Goal: Participate in discussion: Engage in conversation with other users on a specific topic

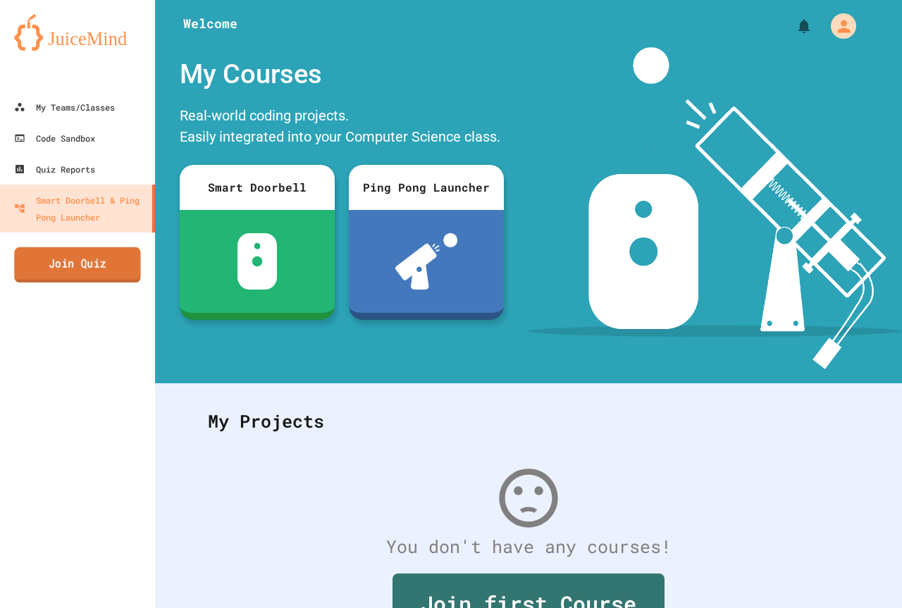
click at [65, 270] on link "Join Quiz" at bounding box center [77, 264] width 127 height 35
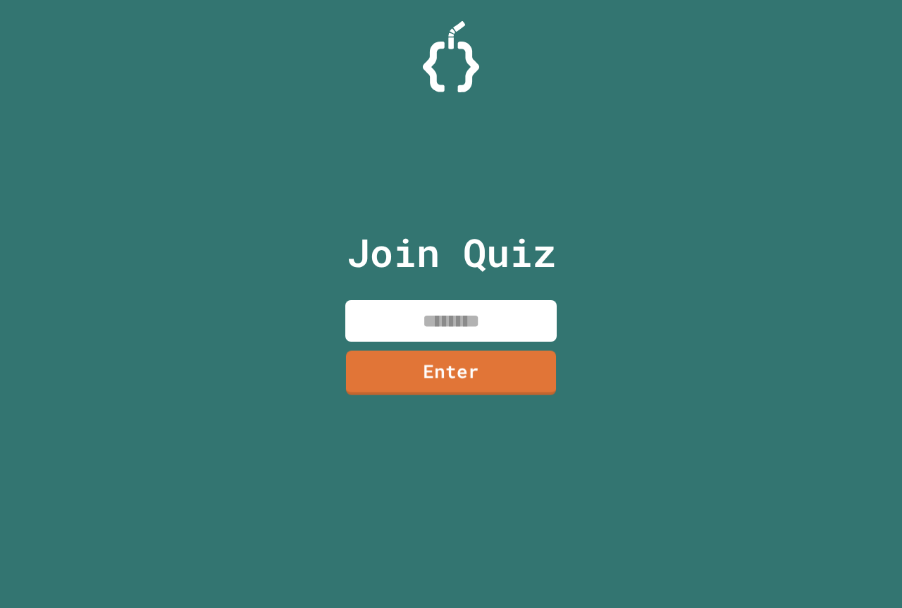
drag, startPoint x: 455, startPoint y: 304, endPoint x: 457, endPoint y: 321, distance: 17.0
click at [454, 308] on input at bounding box center [450, 321] width 211 height 42
type input "********"
click at [494, 380] on link "Enter" at bounding box center [451, 372] width 214 height 46
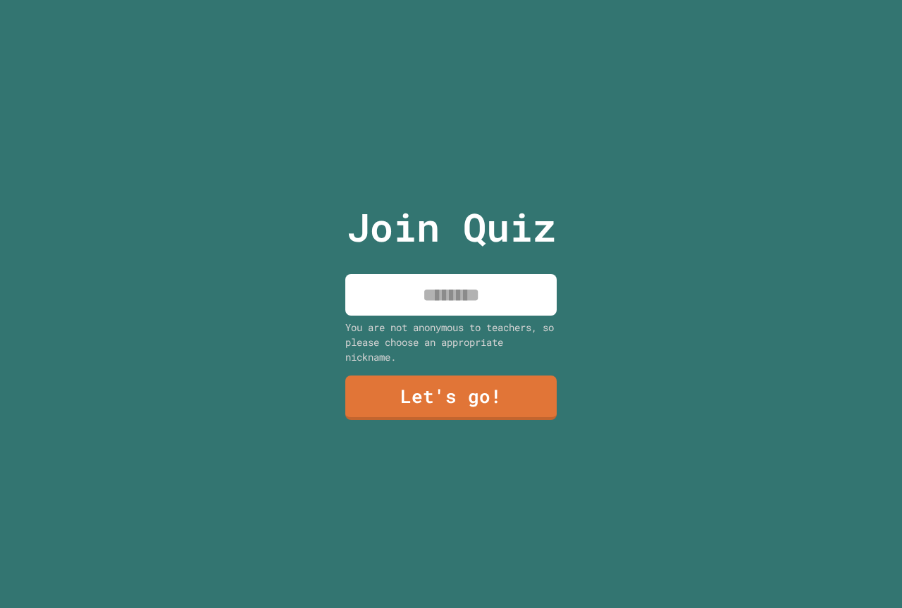
click at [493, 292] on input at bounding box center [450, 295] width 211 height 42
type input "******"
click at [467, 405] on link "Let's go!" at bounding box center [451, 397] width 209 height 47
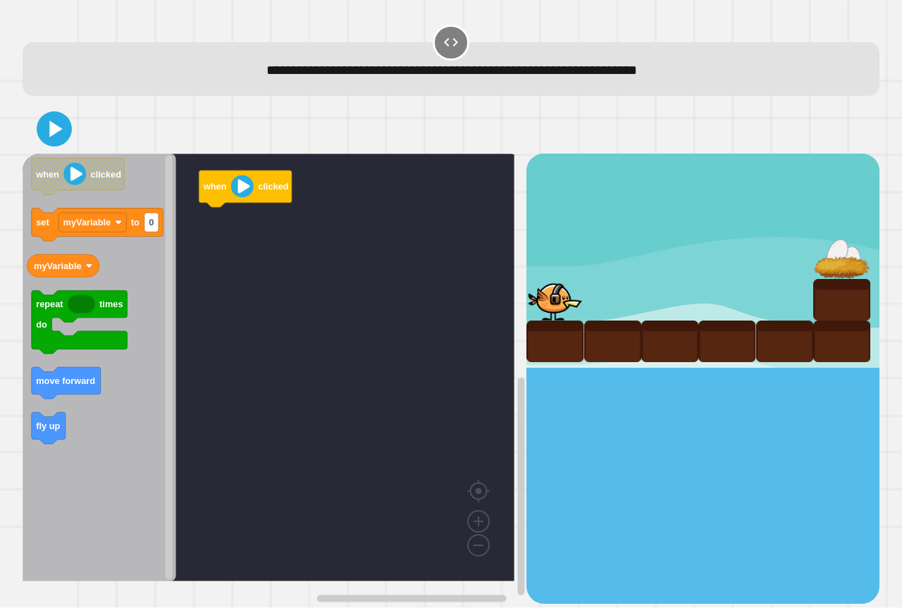
click at [61, 431] on icon "when clicked set myVariable to 0 myVariable repeat times do move forward fly up" at bounding box center [100, 368] width 154 height 428
click at [64, 391] on icon "when clicked set myVariable to 0 myVariable repeat times do move forward fly up" at bounding box center [100, 368] width 154 height 428
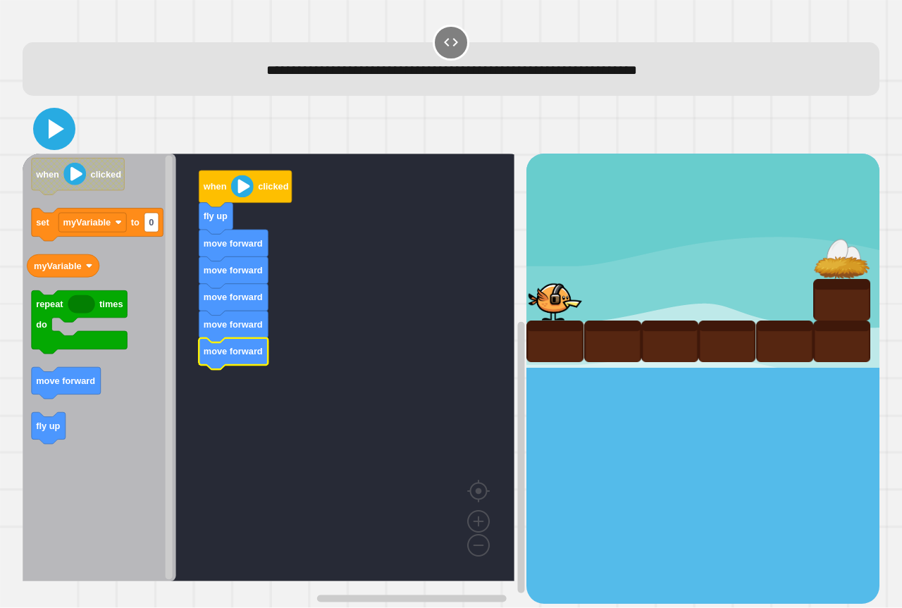
click at [61, 113] on button at bounding box center [54, 129] width 42 height 42
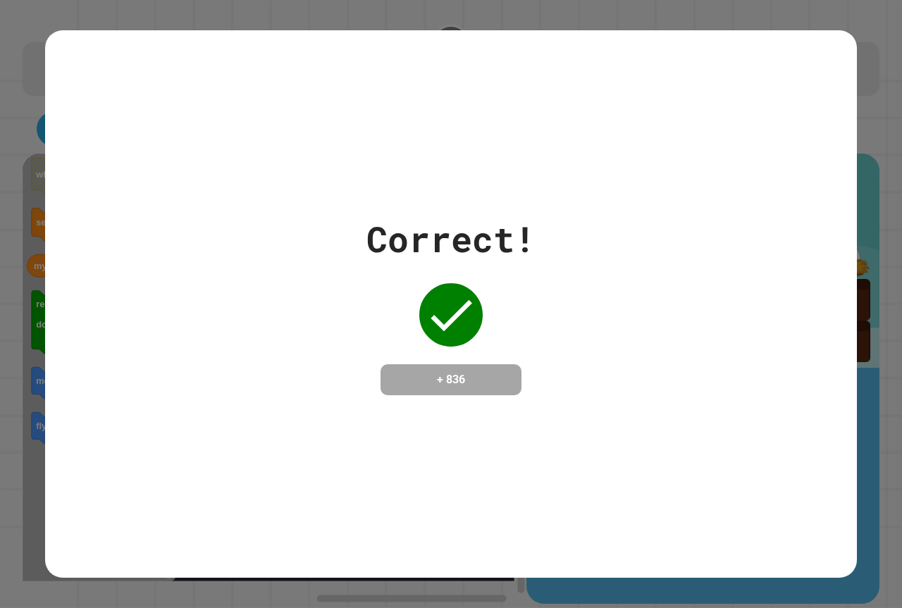
click at [532, 415] on div "Correct! + 836" at bounding box center [451, 304] width 812 height 548
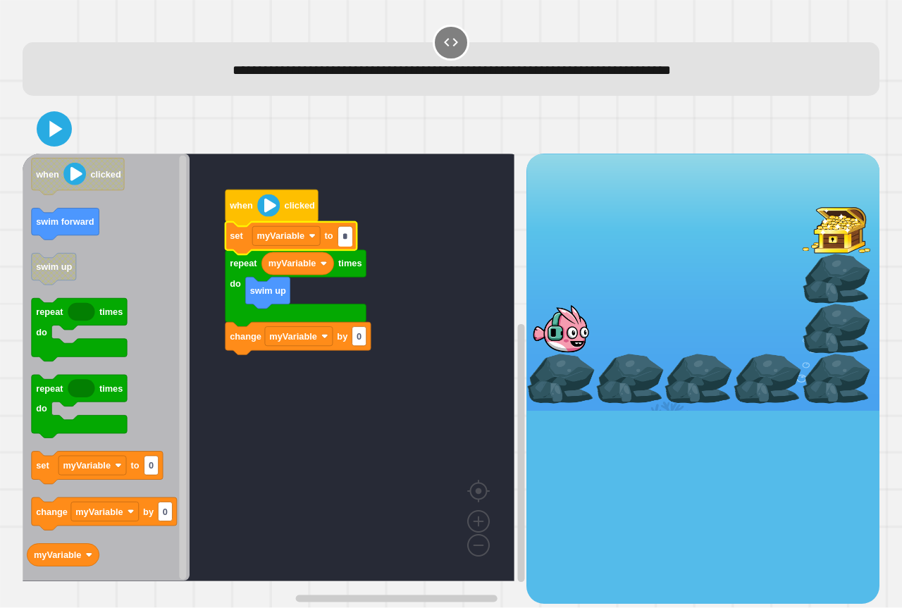
type input "*"
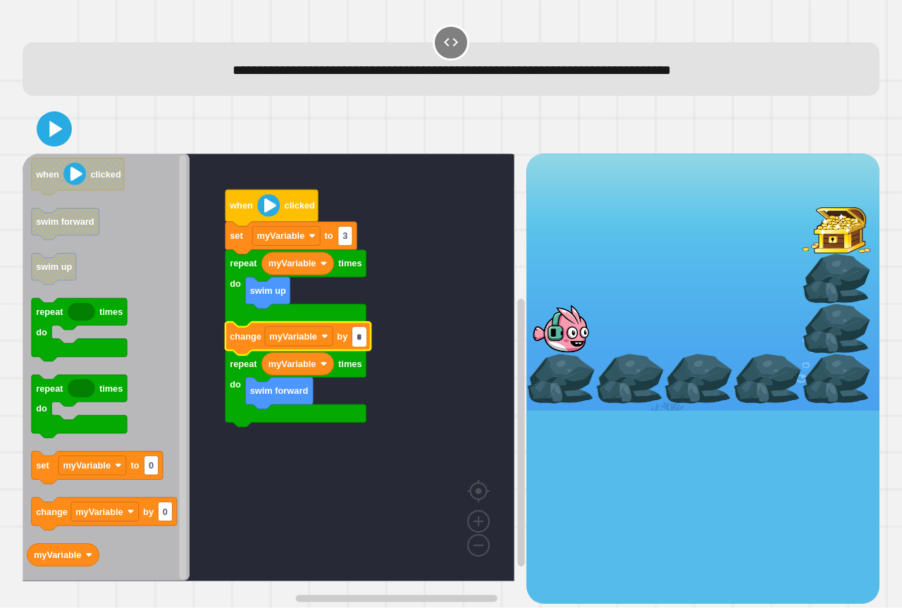
type input "*"
click at [56, 137] on icon at bounding box center [54, 129] width 34 height 34
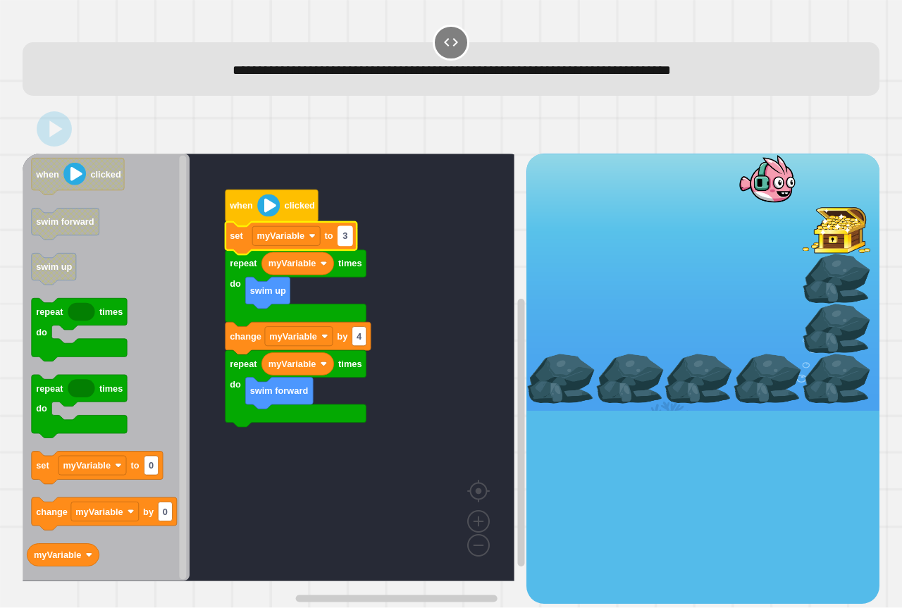
click at [340, 237] on rect "Blockly Workspace" at bounding box center [345, 236] width 14 height 19
type input "*"
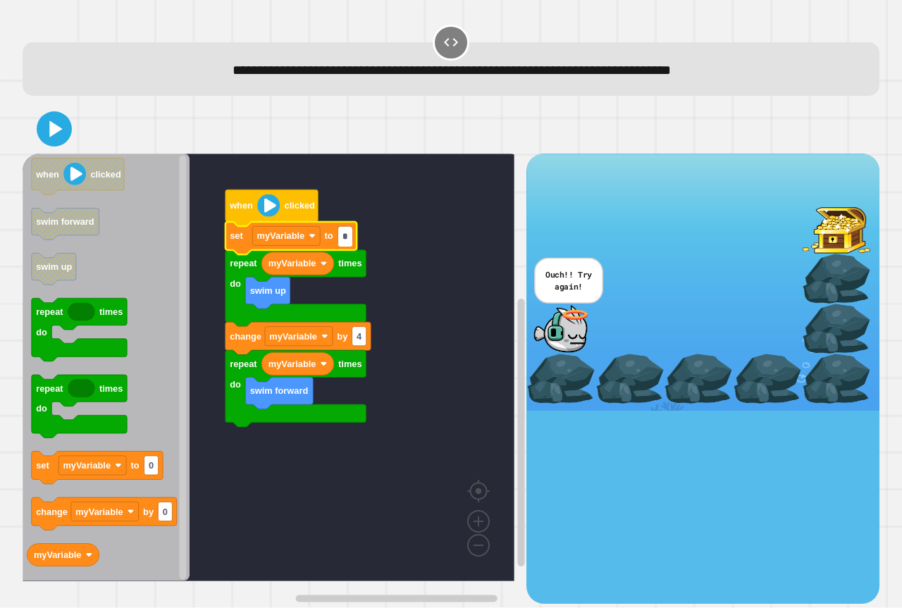
click at [118, 140] on div at bounding box center [451, 128] width 857 height 49
click at [104, 137] on div at bounding box center [451, 128] width 857 height 49
click at [73, 128] on div at bounding box center [451, 128] width 857 height 49
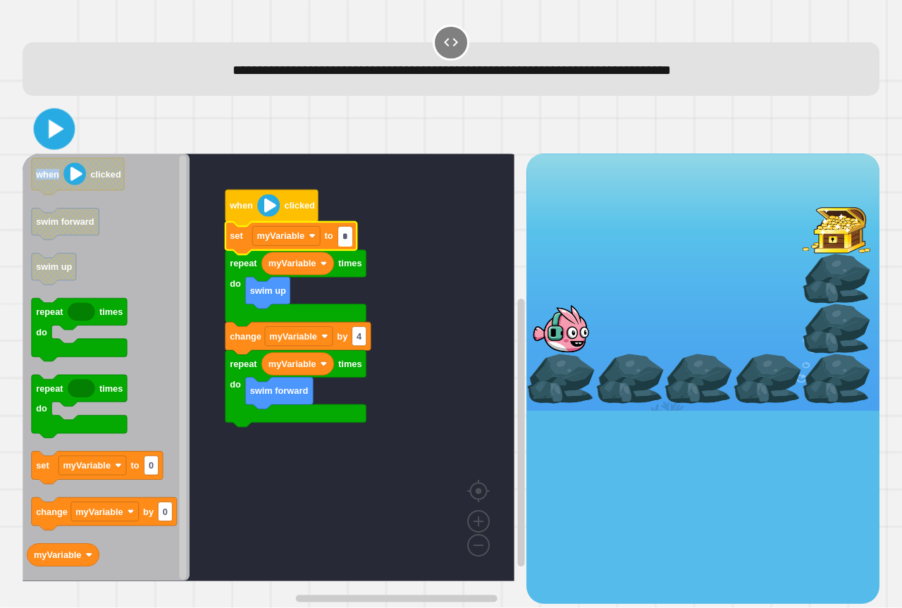
click at [70, 132] on button at bounding box center [55, 130] width 42 height 42
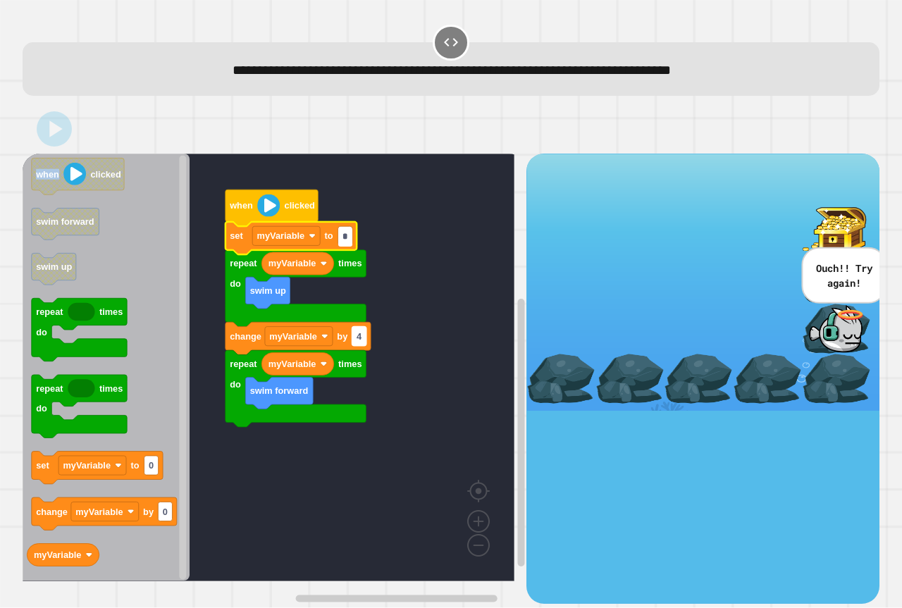
click at [364, 340] on rect "Blockly Workspace" at bounding box center [359, 336] width 14 height 19
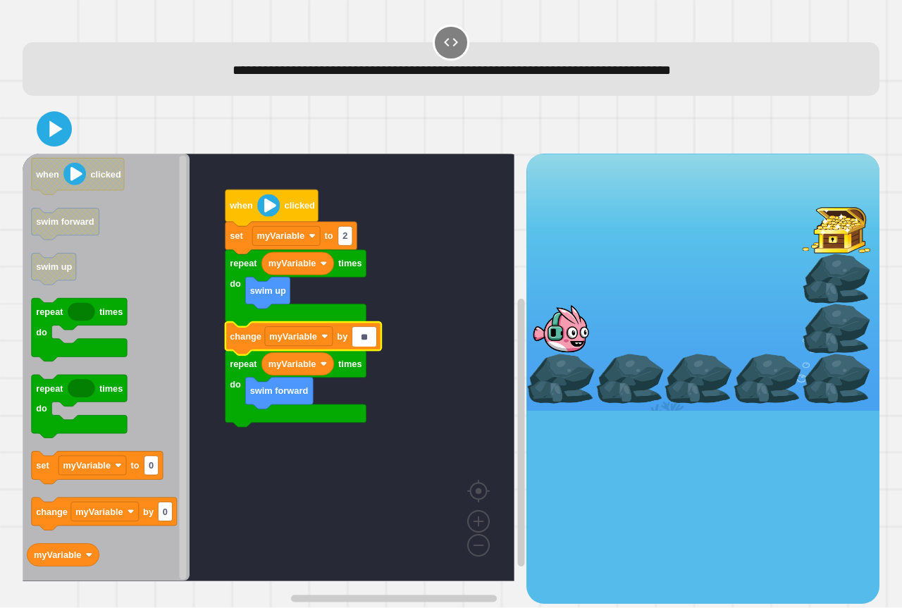
type input "*"
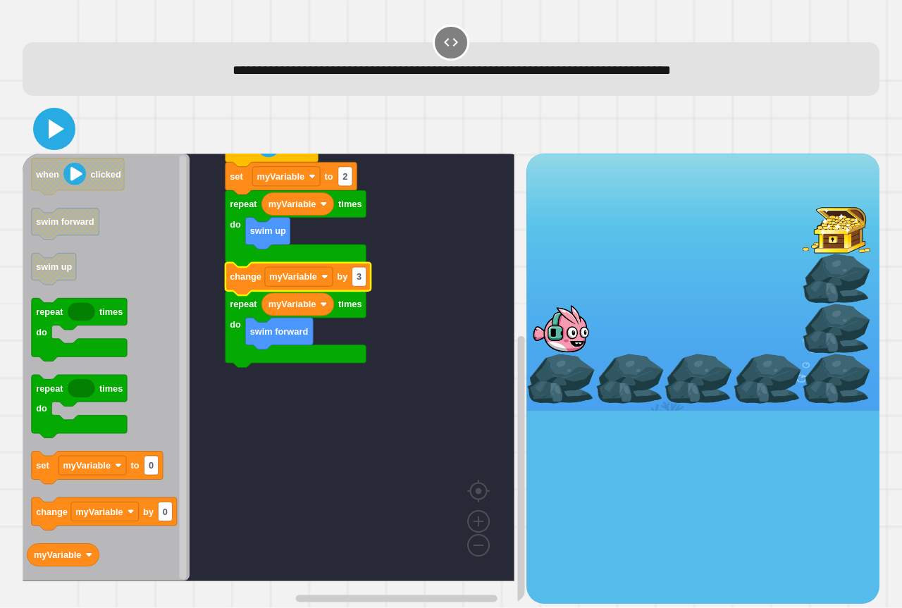
click at [53, 144] on icon at bounding box center [54, 129] width 34 height 34
click at [364, 279] on rect "Blockly Workspace" at bounding box center [359, 277] width 14 height 19
type input "*"
click at [38, 121] on icon at bounding box center [54, 129] width 34 height 34
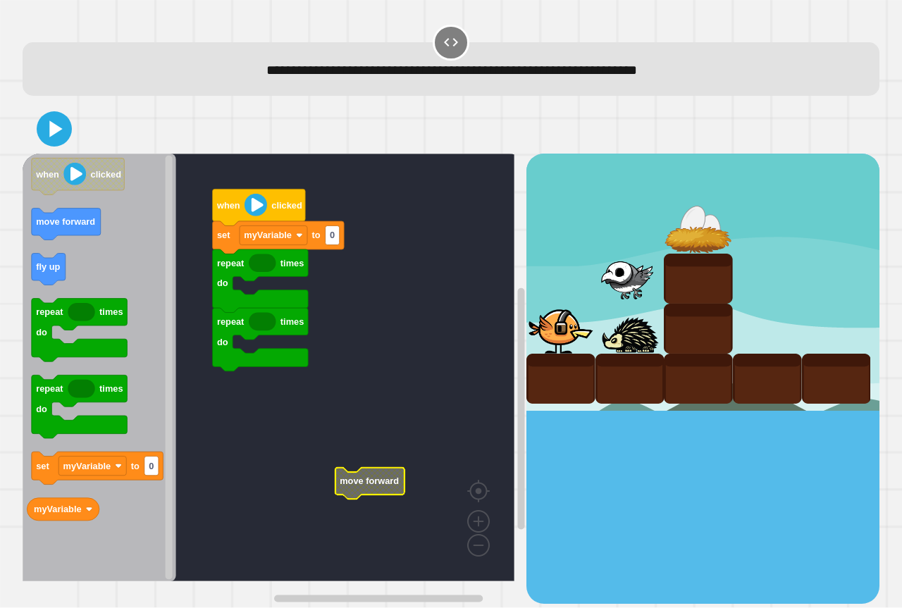
click at [374, 488] on g "repeat times do repeat times do set myVariable to 0 when clicked move forward" at bounding box center [279, 368] width 512 height 428
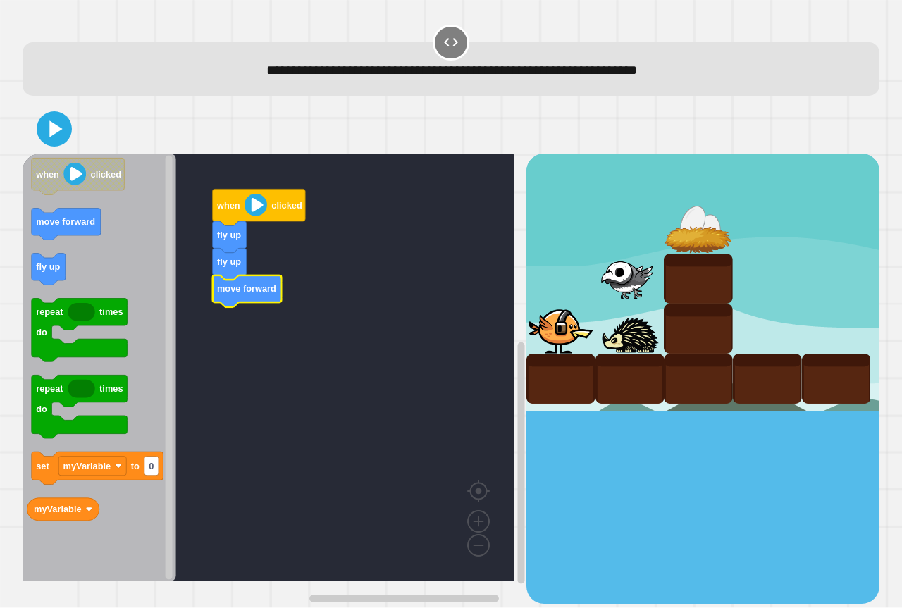
click at [70, 211] on icon "when clicked move forward fly up repeat times do repeat times do set myVariable…" at bounding box center [100, 368] width 154 height 428
click at [46, 132] on icon at bounding box center [54, 129] width 34 height 34
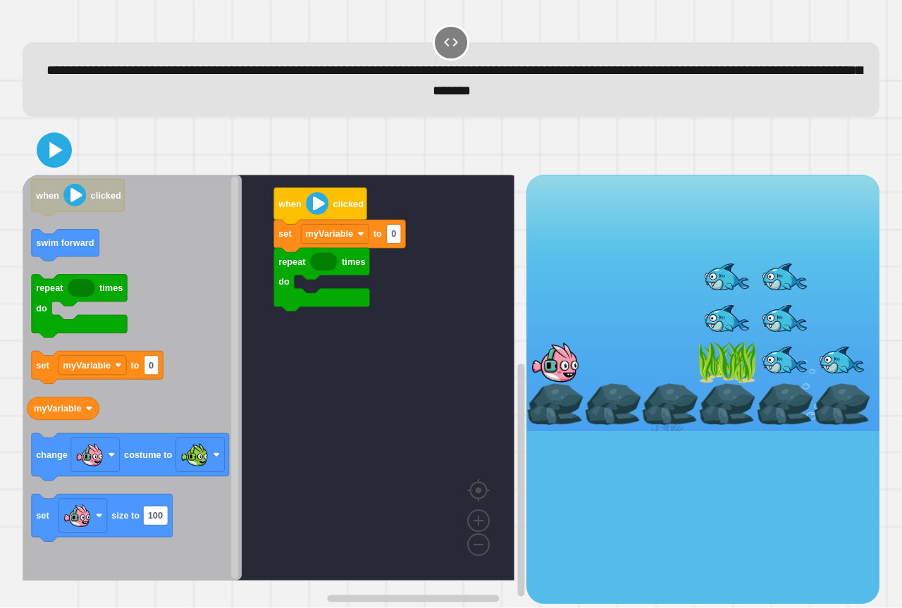
click at [276, 238] on g "repeat times do set myVariable to 0 when clicked" at bounding box center [279, 378] width 512 height 406
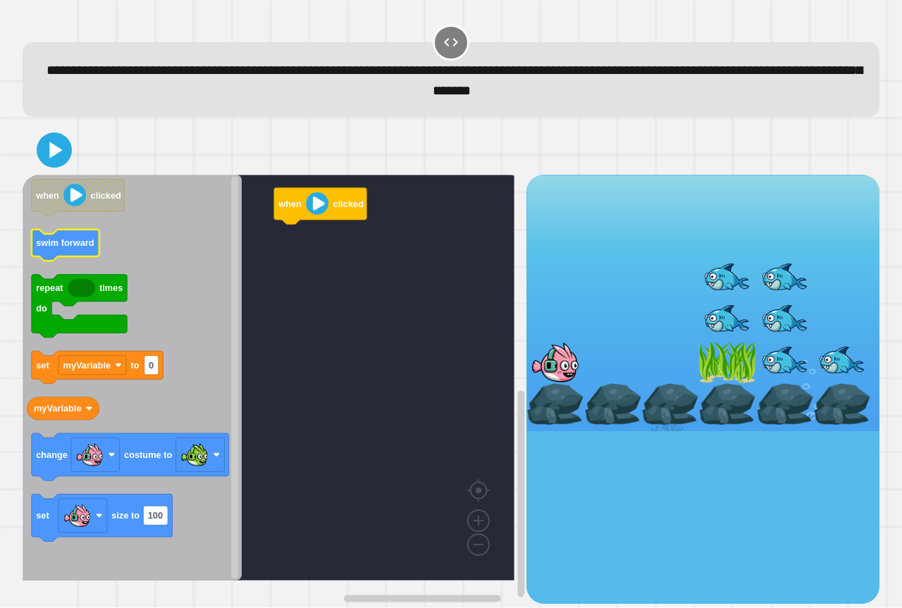
click at [71, 243] on icon "when clicked swim forward repeat times do set myVariable to 0 myVariable change…" at bounding box center [132, 378] width 219 height 406
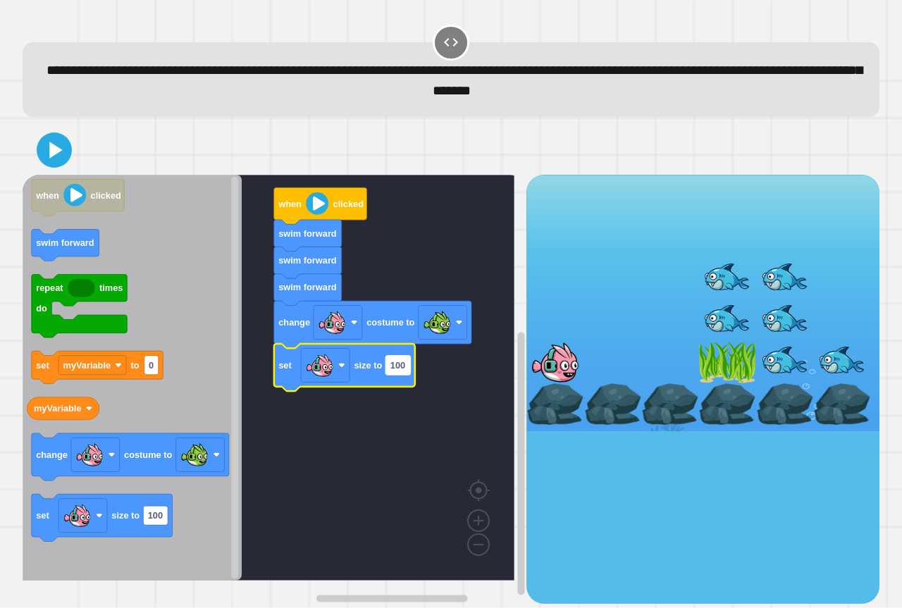
click at [393, 375] on rect "Blockly Workspace" at bounding box center [398, 365] width 25 height 19
type input "*"
click at [56, 155] on icon at bounding box center [57, 150] width 16 height 20
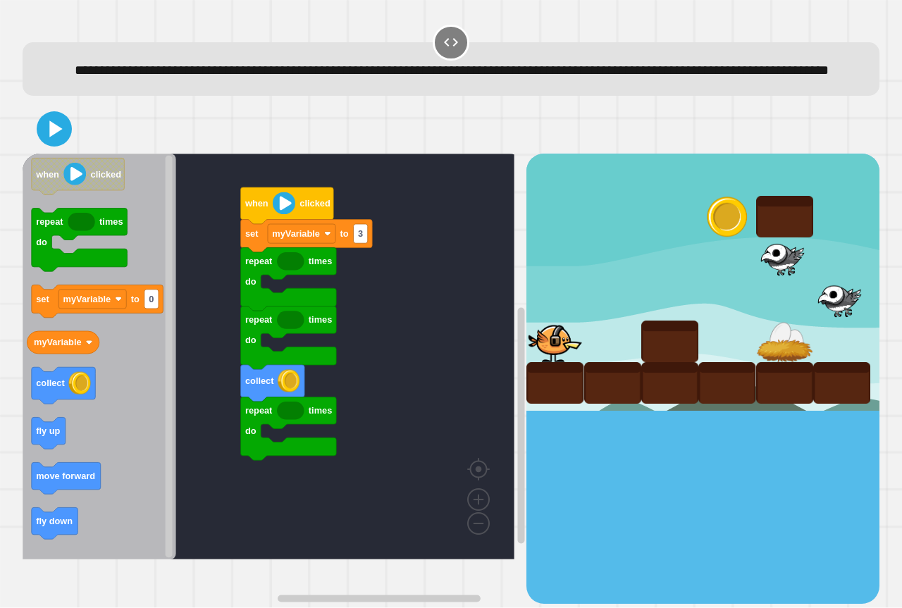
drag, startPoint x: 21, startPoint y: 475, endPoint x: 156, endPoint y: 495, distance: 136.8
click at [156, 495] on div "**********" at bounding box center [451, 304] width 902 height 608
click at [115, 497] on icon "Blockly Workspace" at bounding box center [100, 357] width 154 height 406
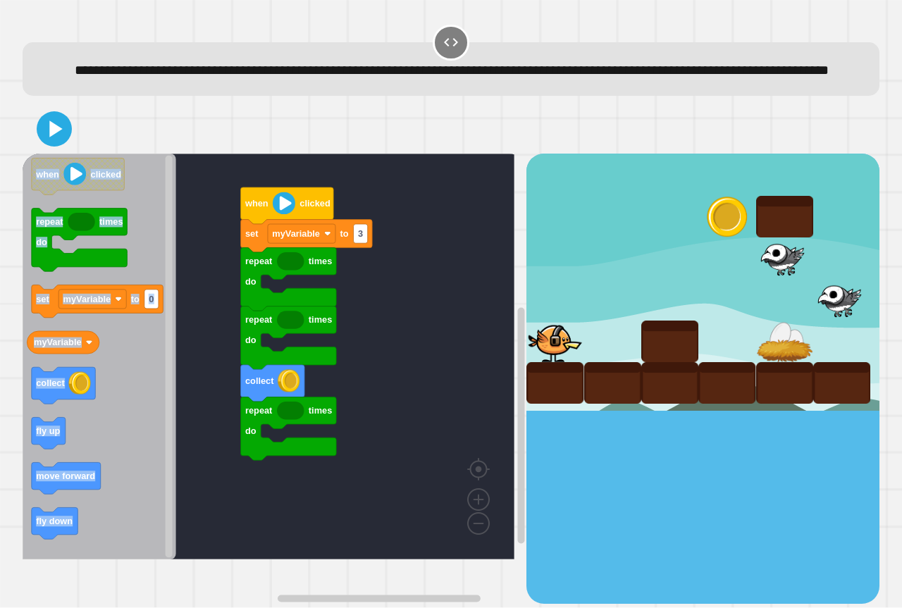
drag, startPoint x: 110, startPoint y: 487, endPoint x: 162, endPoint y: 484, distance: 52.3
click at [164, 483] on div "**********" at bounding box center [451, 304] width 902 height 608
click at [155, 505] on icon "Blockly Workspace" at bounding box center [100, 357] width 154 height 406
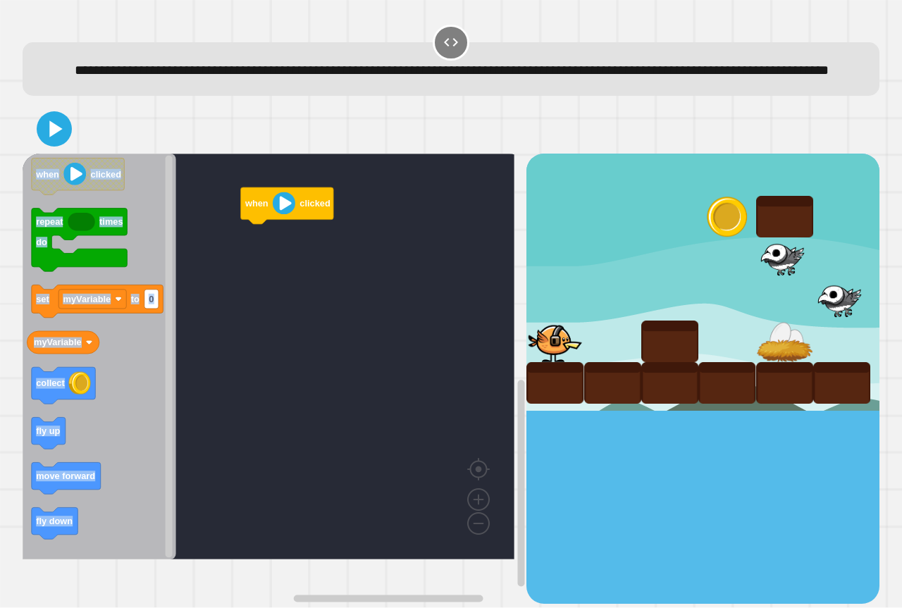
click at [159, 450] on icon "Blockly Workspace" at bounding box center [100, 357] width 154 height 406
click at [224, 428] on rect "Blockly Workspace" at bounding box center [269, 357] width 492 height 406
click at [195, 425] on rect "Blockly Workspace" at bounding box center [269, 357] width 492 height 406
click at [263, 424] on rect "Blockly Workspace" at bounding box center [269, 357] width 492 height 406
click at [273, 413] on rect "Blockly Workspace" at bounding box center [269, 357] width 492 height 406
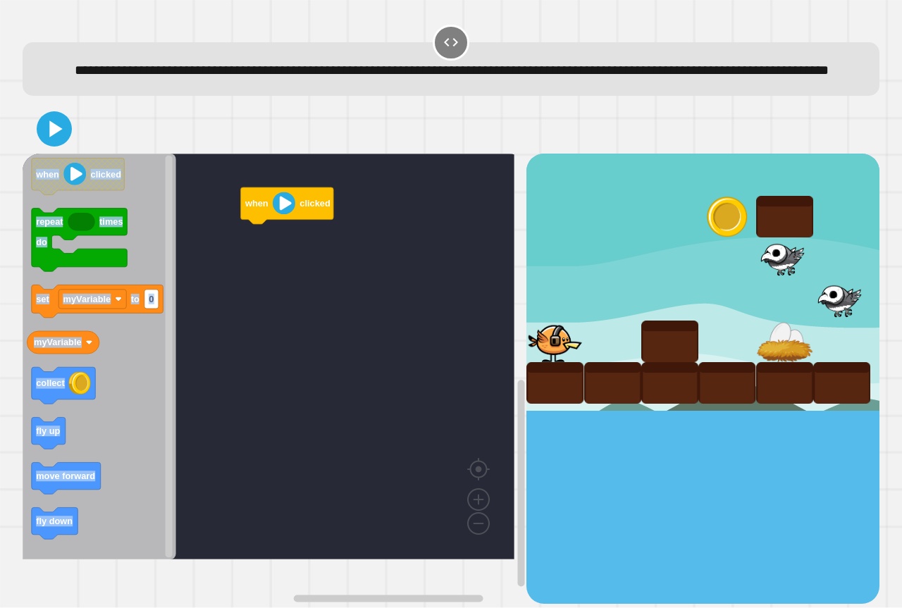
click at [254, 341] on rect "Blockly Workspace" at bounding box center [269, 357] width 492 height 406
click at [236, 332] on rect "Blockly Workspace" at bounding box center [269, 357] width 492 height 406
click at [99, 500] on icon "when clicked repeat times do set myVariable to 0 myVariable collect fly up move…" at bounding box center [100, 357] width 154 height 406
click at [73, 481] on icon "Blockly Workspace" at bounding box center [100, 357] width 154 height 406
click at [89, 490] on icon "when clicked repeat times do set myVariable to 0 myVariable collect fly up move…" at bounding box center [100, 357] width 154 height 406
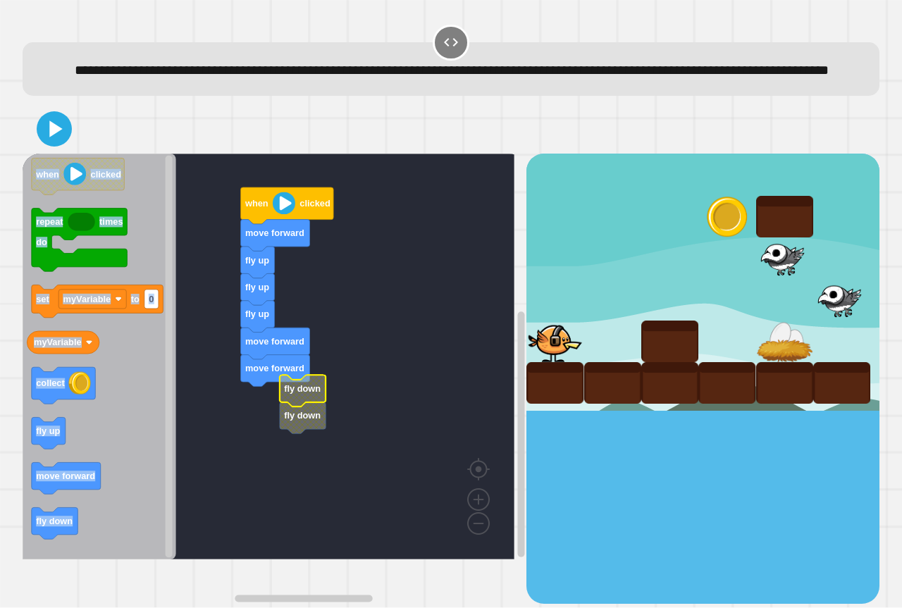
click at [283, 405] on icon "Blockly Workspace" at bounding box center [303, 392] width 47 height 32
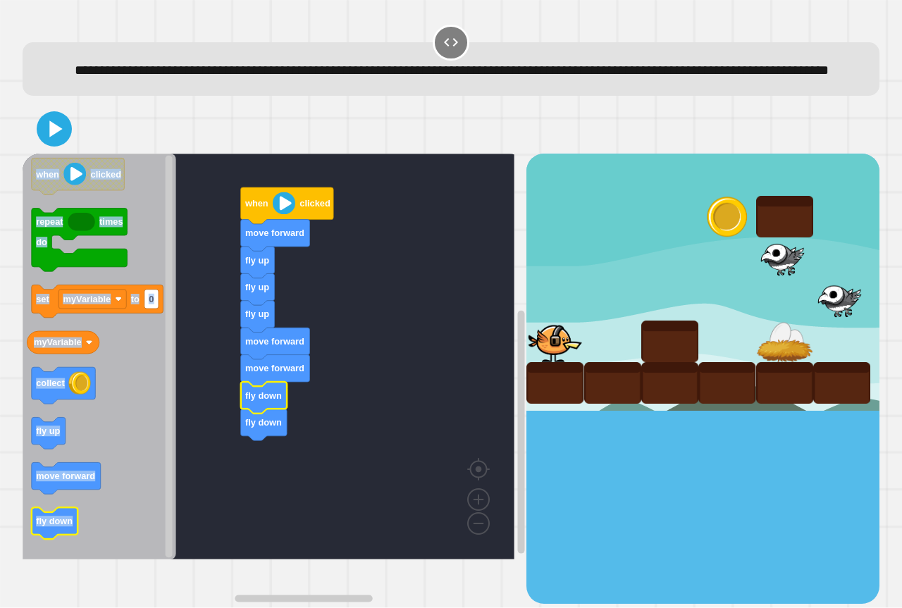
click at [58, 556] on icon "when clicked repeat times do set myVariable to 0 myVariable collect fly up move…" at bounding box center [100, 357] width 154 height 406
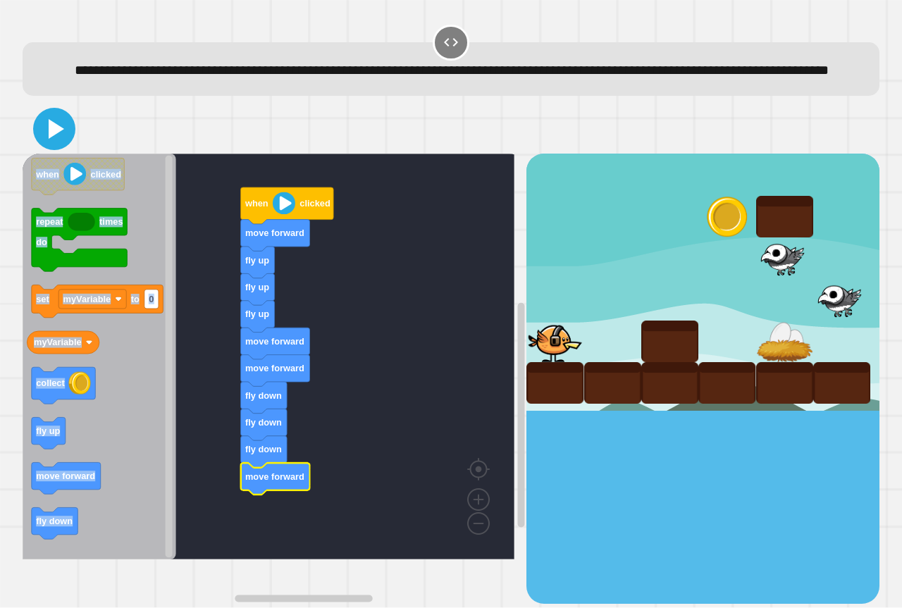
click at [69, 146] on icon at bounding box center [54, 129] width 34 height 34
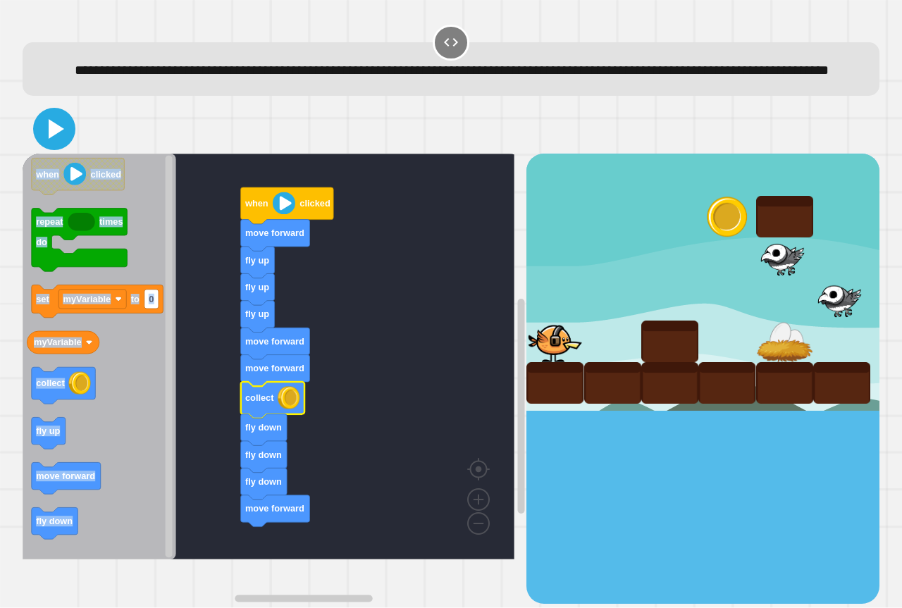
click at [58, 139] on icon at bounding box center [57, 129] width 16 height 20
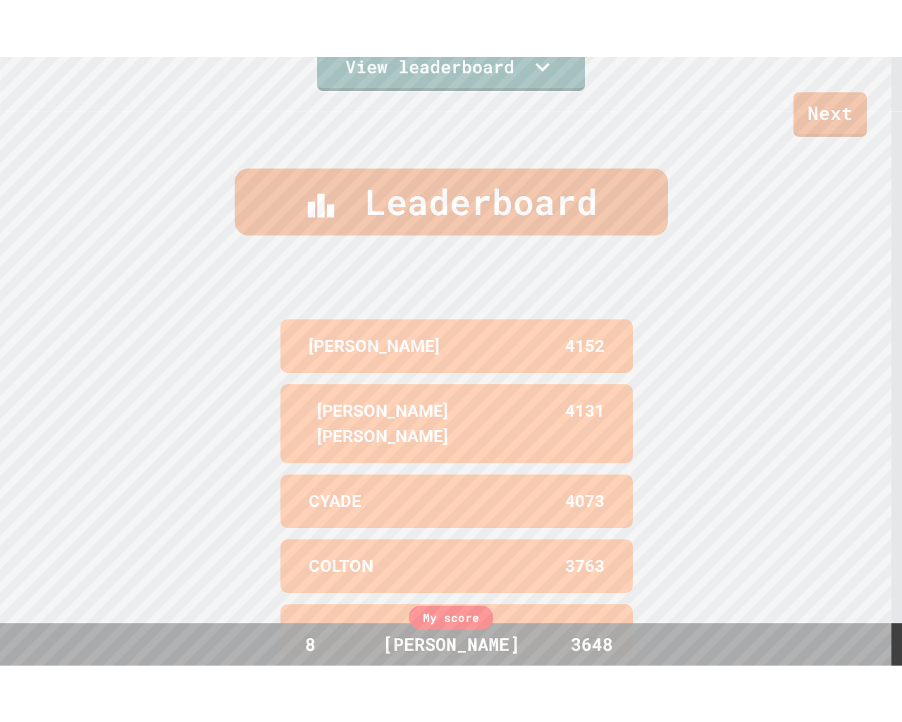
scroll to position [614, 0]
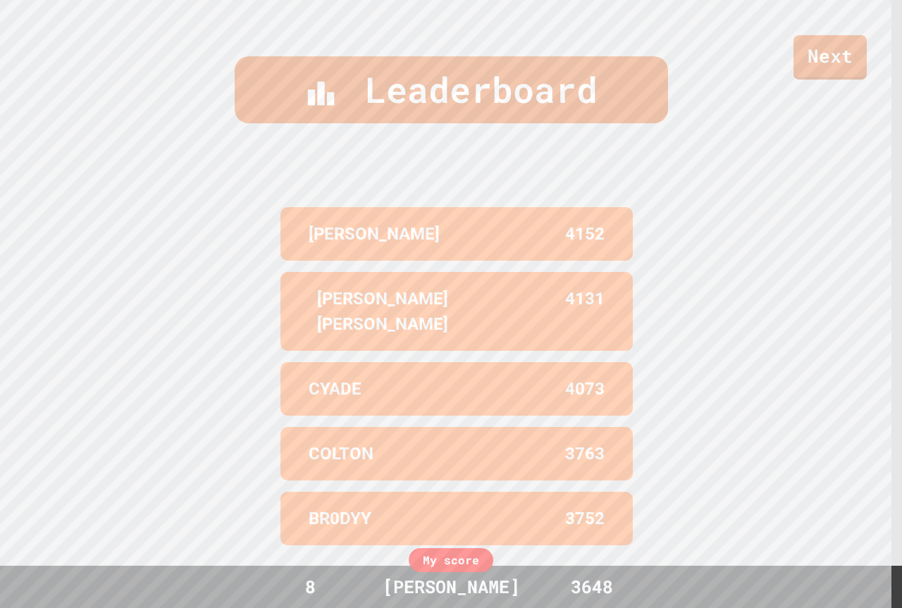
click at [809, 51] on link "Next" at bounding box center [830, 57] width 73 height 44
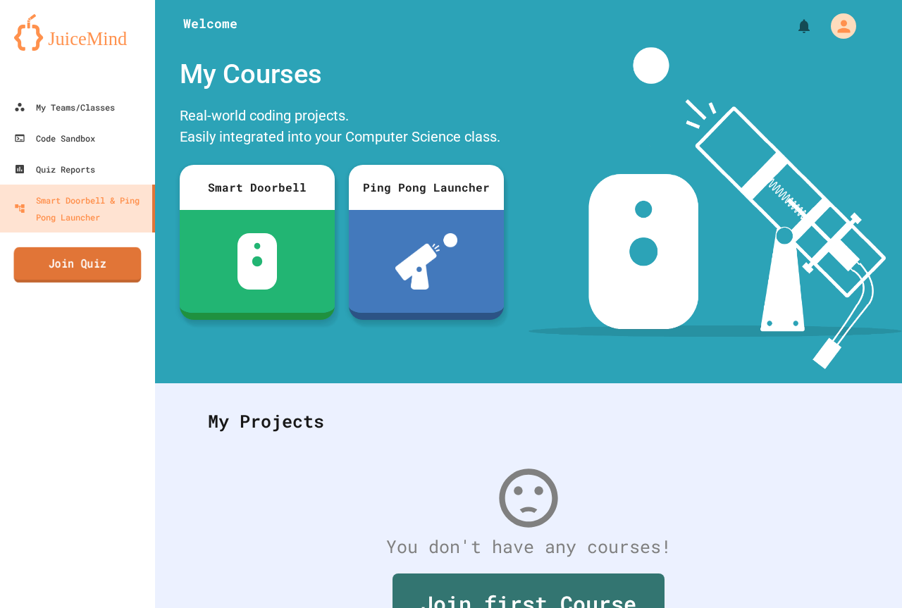
click at [84, 265] on link "Join Quiz" at bounding box center [78, 264] width 128 height 35
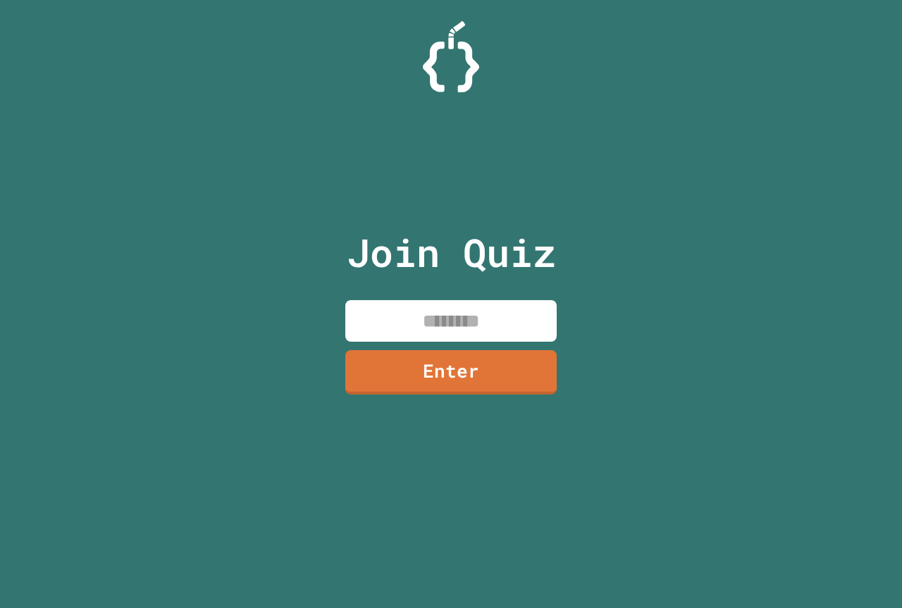
click at [486, 305] on input at bounding box center [450, 321] width 211 height 42
type input "********"
click at [505, 352] on link "Enter" at bounding box center [451, 370] width 205 height 47
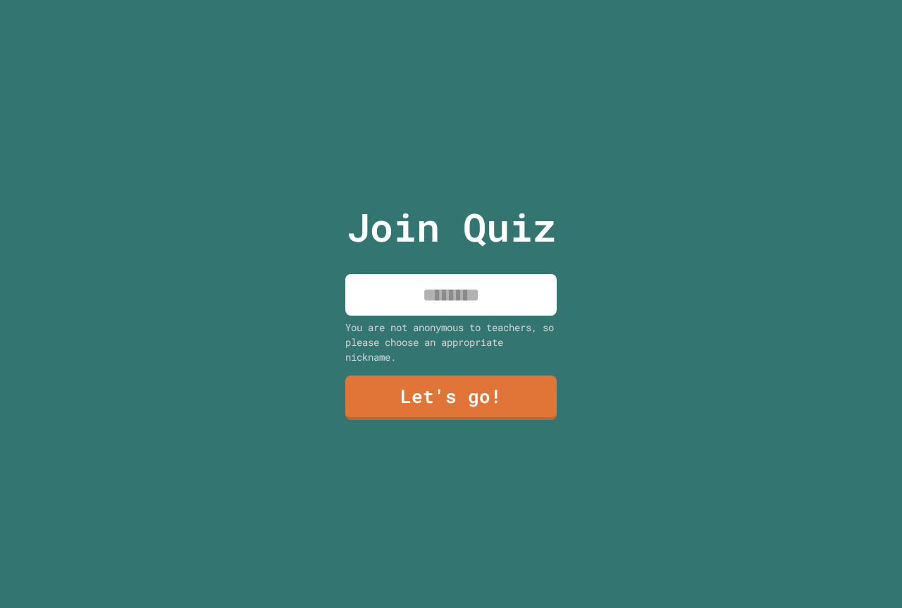
click at [496, 304] on input at bounding box center [450, 295] width 211 height 42
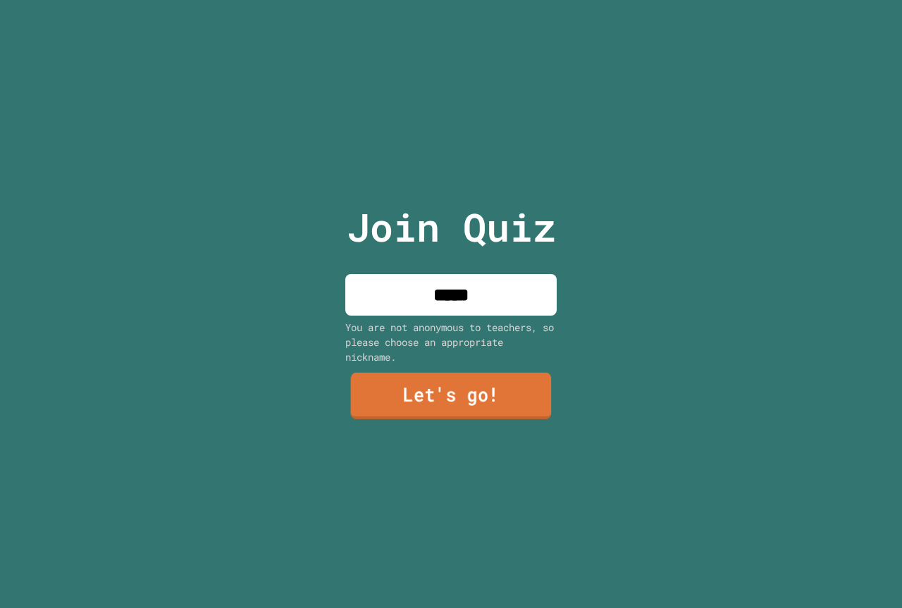
type input "*****"
click at [487, 376] on link "Let's go!" at bounding box center [451, 397] width 209 height 47
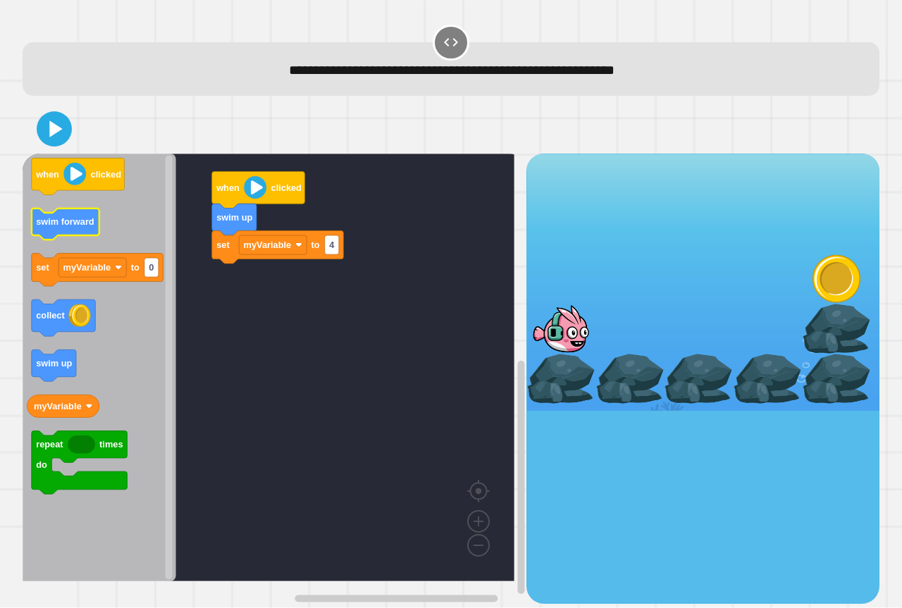
click at [92, 226] on icon "when clicked swim forward set myVariable to 0 collect swim up myVariable repeat…" at bounding box center [100, 368] width 154 height 428
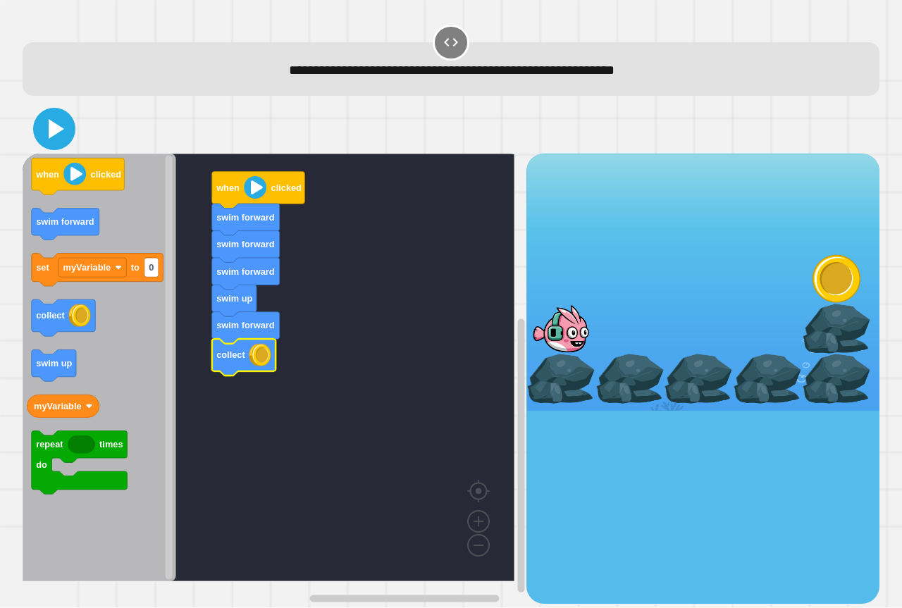
click at [58, 144] on icon at bounding box center [54, 129] width 34 height 34
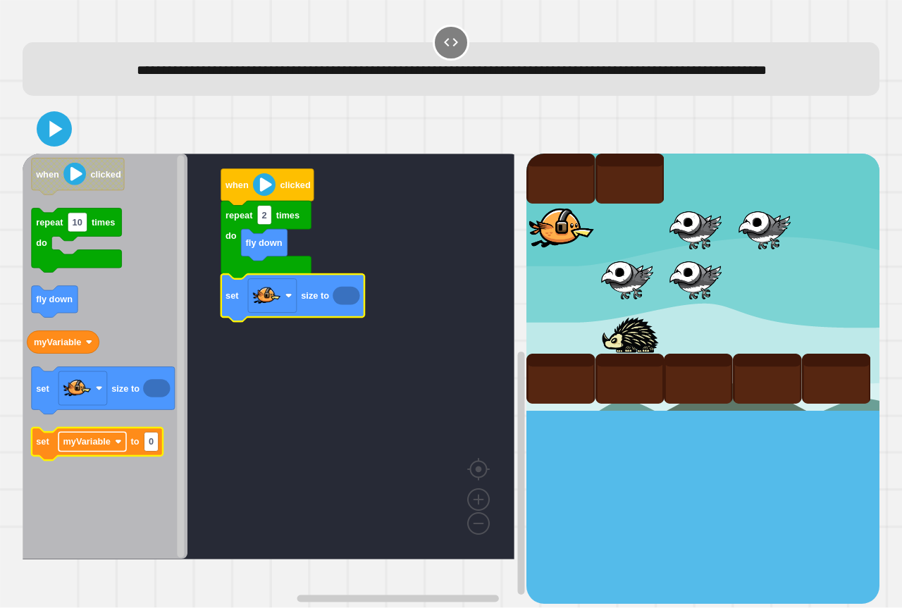
click at [122, 452] on rect "Blockly Workspace" at bounding box center [93, 442] width 68 height 19
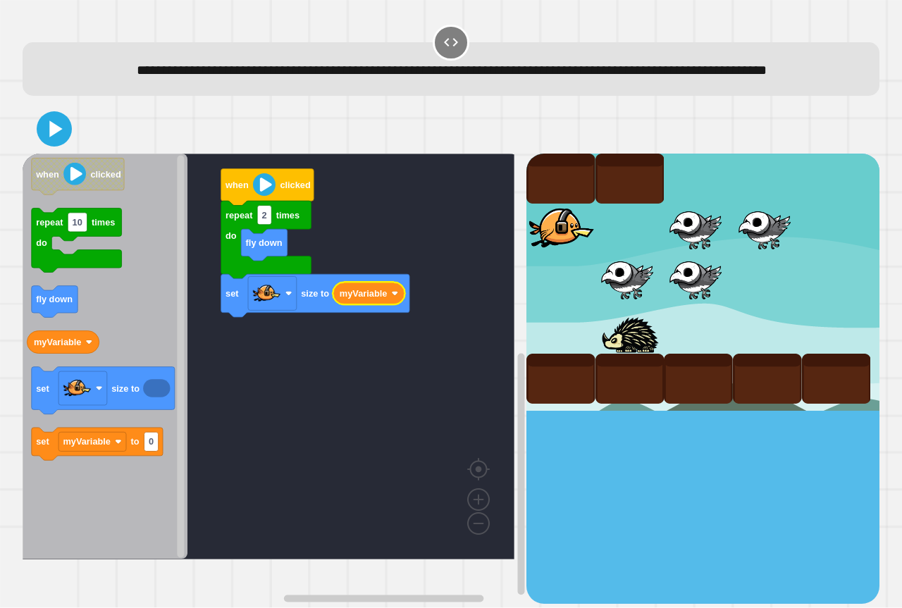
click at [121, 479] on icon "when clicked repeat 10 times do fly down myVariable set size to set myVariable …" at bounding box center [105, 357] width 165 height 406
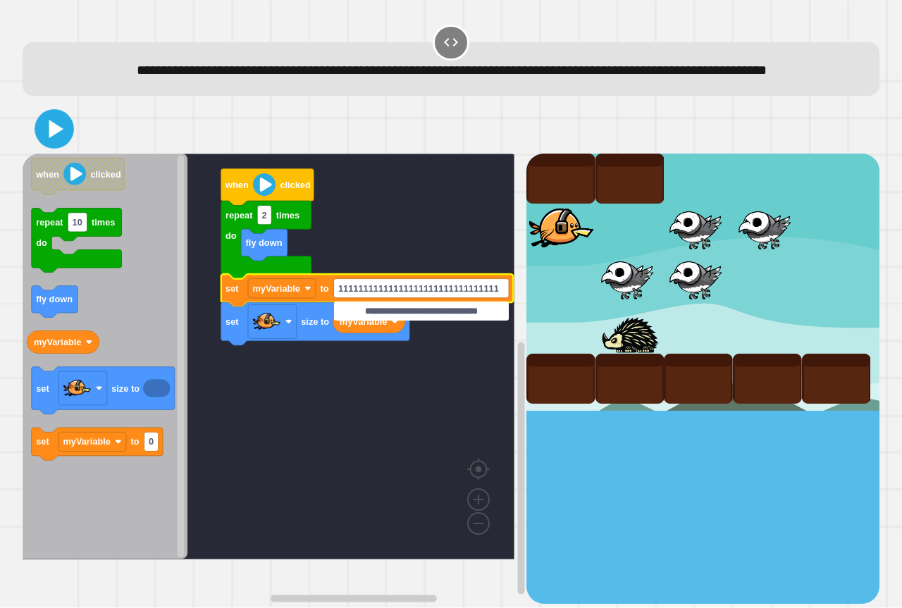
type input "**********"
click at [69, 145] on icon at bounding box center [55, 129] width 32 height 32
drag, startPoint x: 329, startPoint y: 164, endPoint x: 365, endPoint y: 174, distance: 37.3
click at [337, 154] on div at bounding box center [451, 128] width 857 height 49
click at [432, 306] on input "**********" at bounding box center [421, 311] width 175 height 19
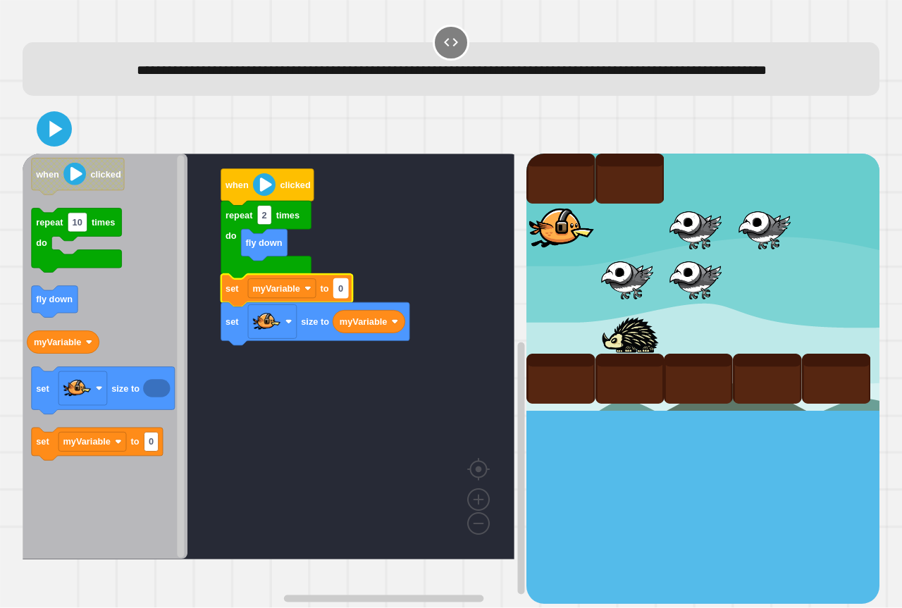
click at [340, 298] on rect "Blockly Workspace" at bounding box center [341, 288] width 14 height 19
type input "***"
click at [305, 293] on image "Blockly Workspace" at bounding box center [307, 288] width 7 height 7
click at [399, 291] on rect "Blockly Workspace" at bounding box center [269, 357] width 492 height 406
click at [62, 146] on icon at bounding box center [53, 129] width 33 height 33
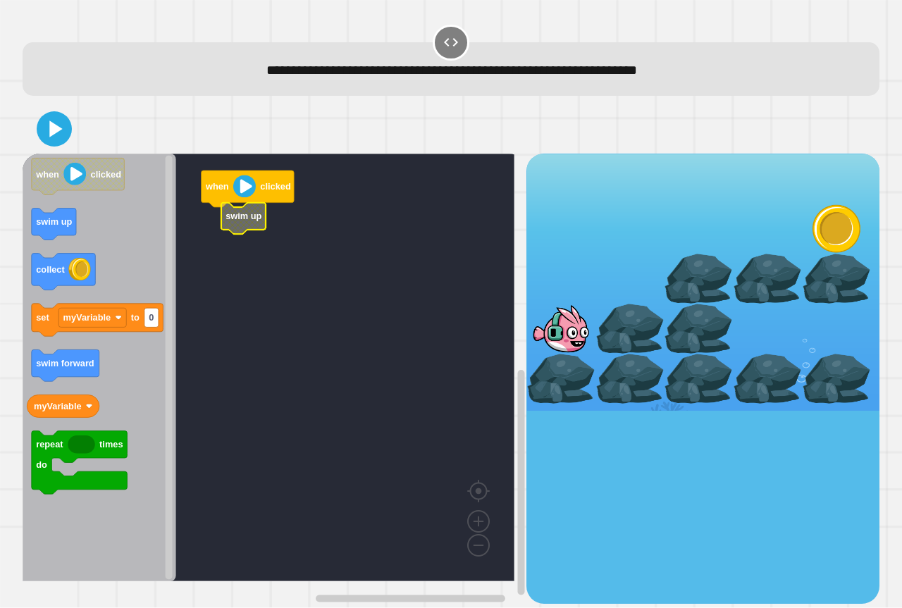
click at [226, 218] on g "when clicked swim up" at bounding box center [279, 368] width 512 height 428
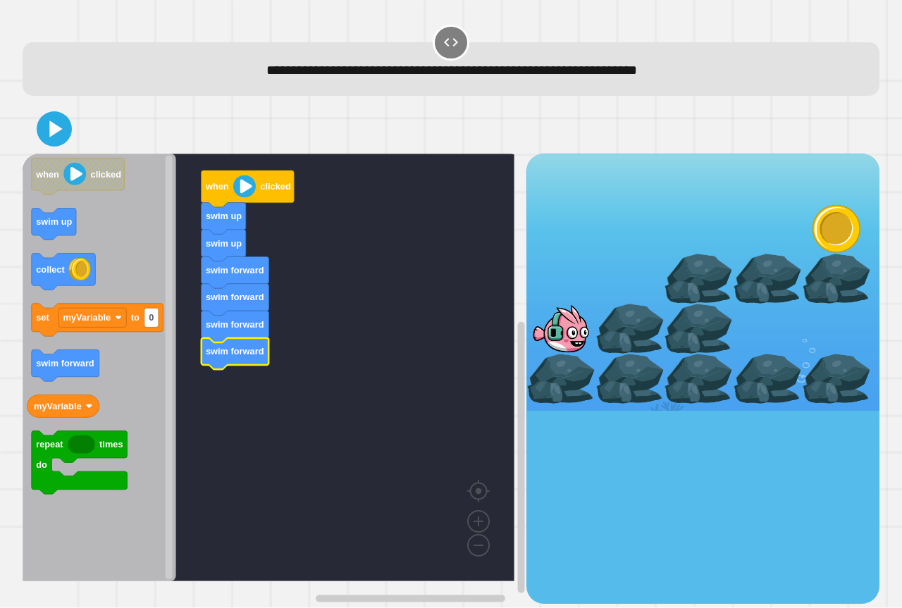
drag, startPoint x: 11, startPoint y: 223, endPoint x: 63, endPoint y: 278, distance: 75.8
click at [14, 240] on div "**********" at bounding box center [451, 304] width 902 height 608
click at [63, 141] on icon at bounding box center [54, 129] width 28 height 28
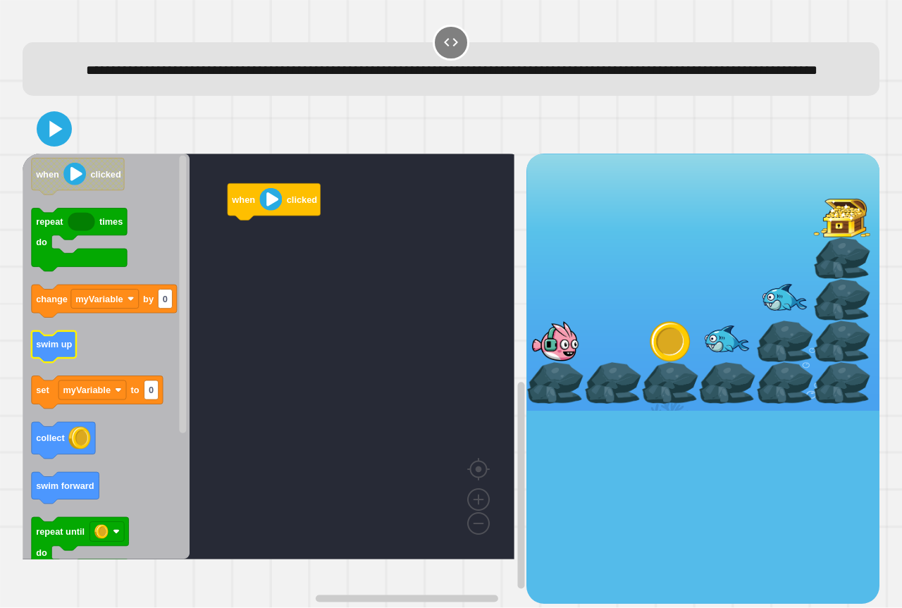
click at [60, 363] on icon "Blockly Workspace" at bounding box center [54, 347] width 44 height 32
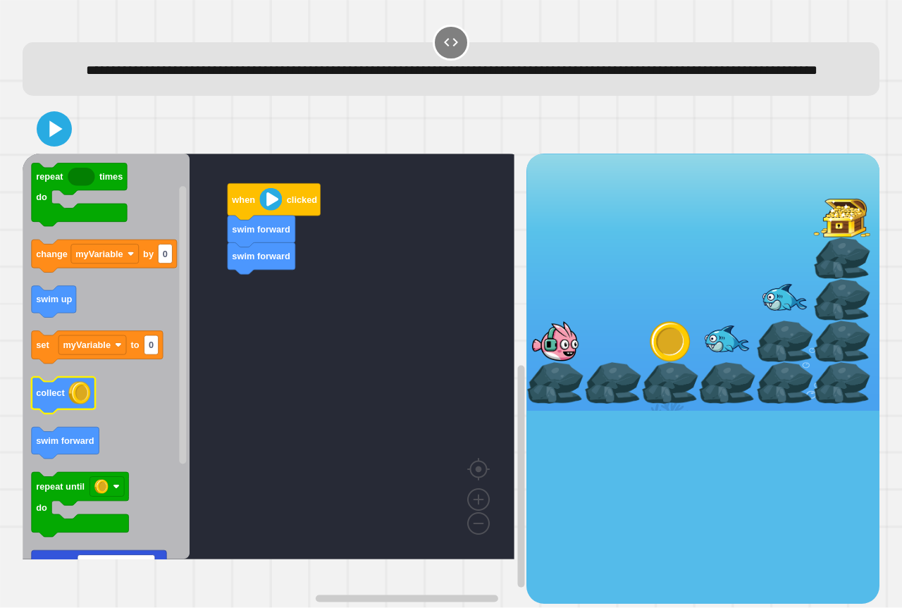
click at [82, 437] on icon "Blockly Workspace" at bounding box center [106, 357] width 167 height 406
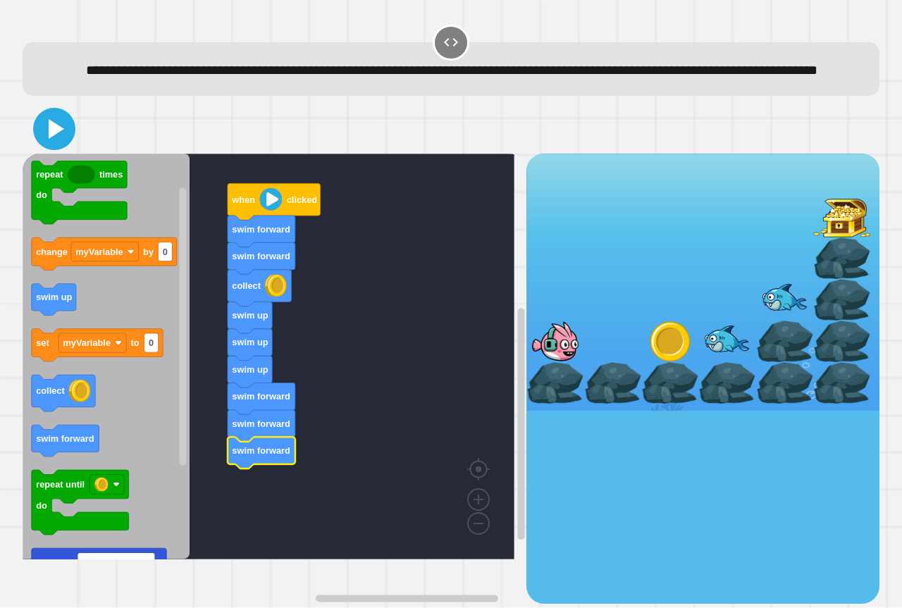
click at [61, 140] on icon at bounding box center [54, 129] width 34 height 34
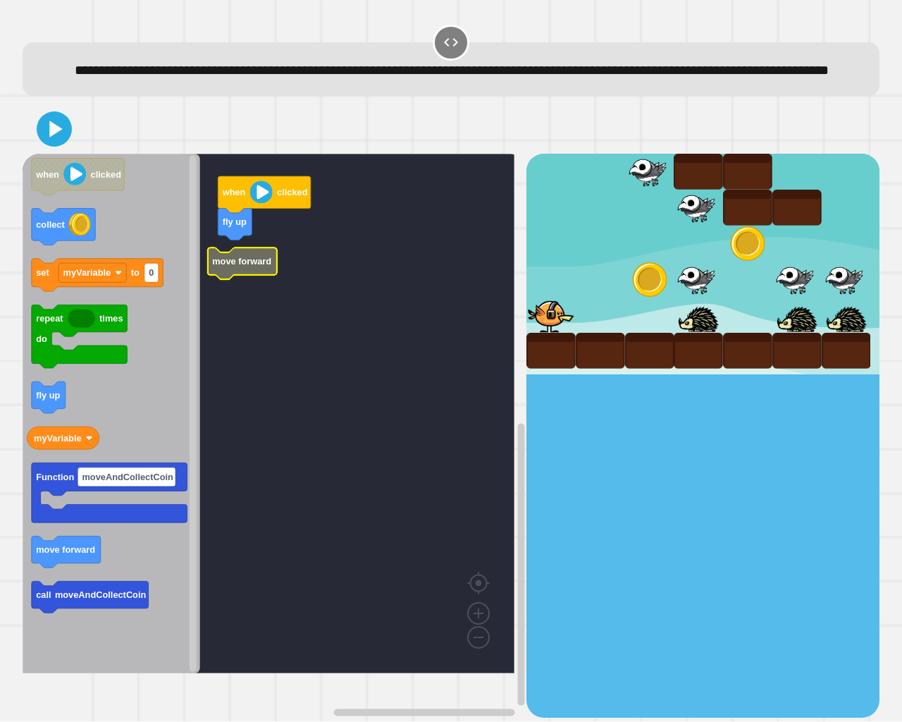
click at [236, 277] on g "when clicked fly up move forward" at bounding box center [279, 413] width 512 height 519
click at [63, 421] on icon "when clicked collect set myVariable to 0 repeat times do fly up myVariable Func…" at bounding box center [112, 413] width 178 height 519
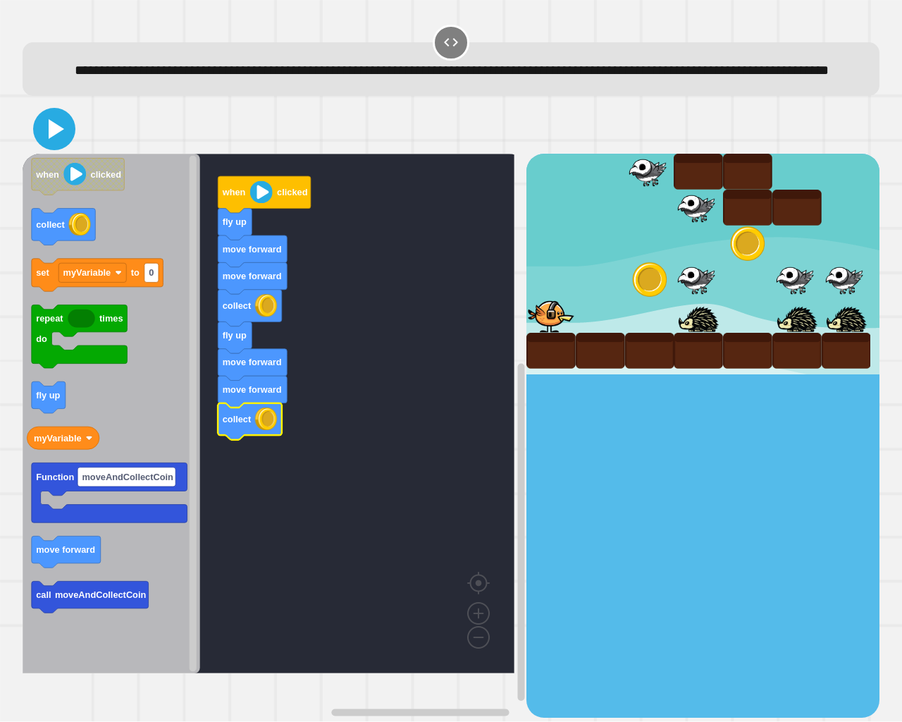
click at [42, 146] on icon at bounding box center [54, 129] width 34 height 34
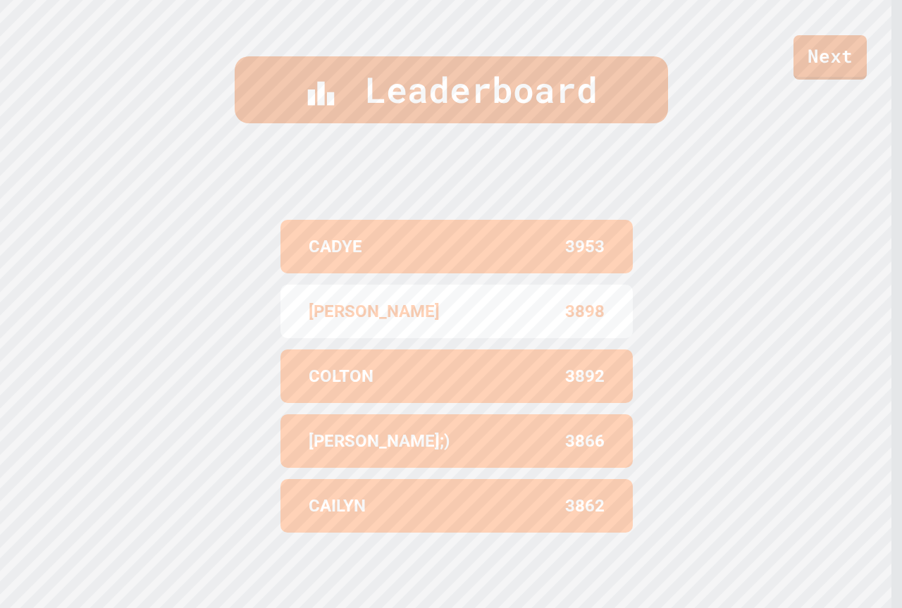
scroll to position [614, 0]
click at [825, 42] on link "Next" at bounding box center [831, 55] width 70 height 47
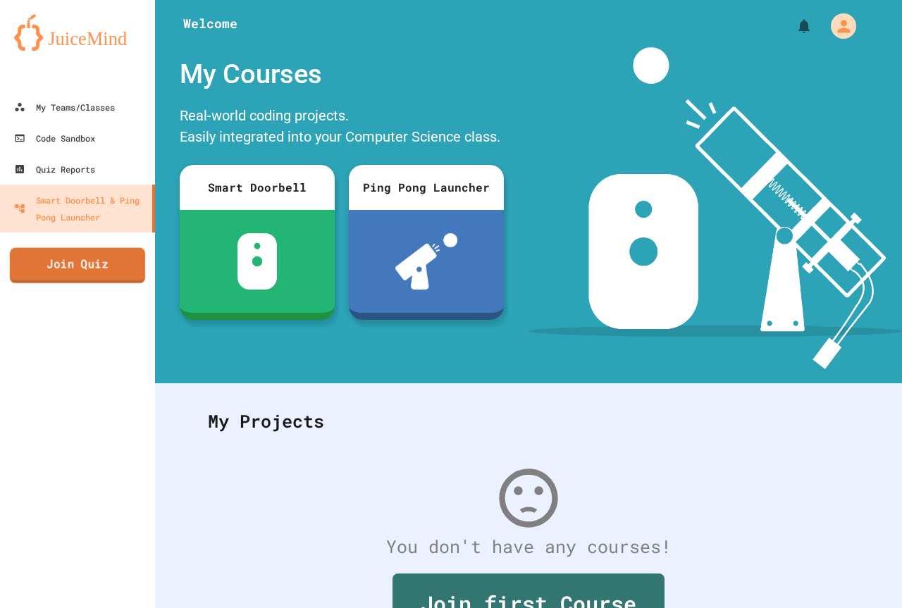
click at [70, 250] on div "My Teams/Classes Code Sandbox Quiz Reports Smart Doorbell & Ping Pong Launcher …" at bounding box center [77, 304] width 155 height 608
click at [70, 257] on link "Join Quiz" at bounding box center [78, 265] width 142 height 35
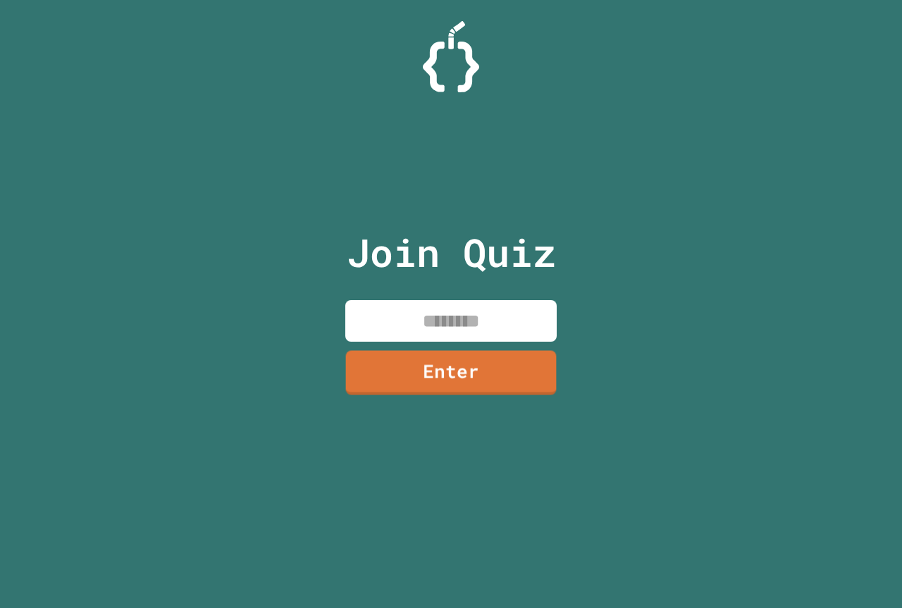
click at [449, 307] on input at bounding box center [450, 321] width 211 height 42
type input "********"
click at [515, 351] on link "Enter" at bounding box center [450, 370] width 211 height 47
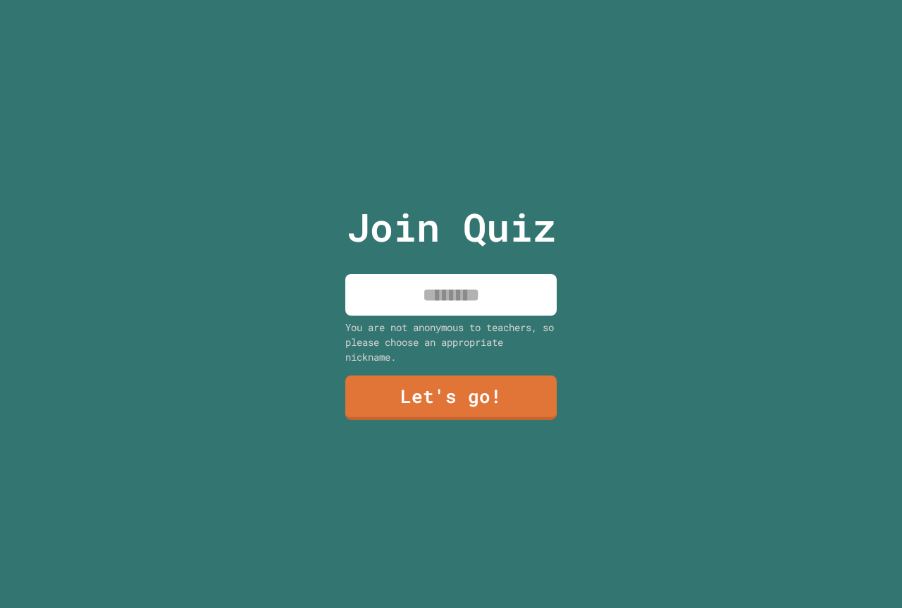
click at [424, 286] on input at bounding box center [450, 295] width 211 height 42
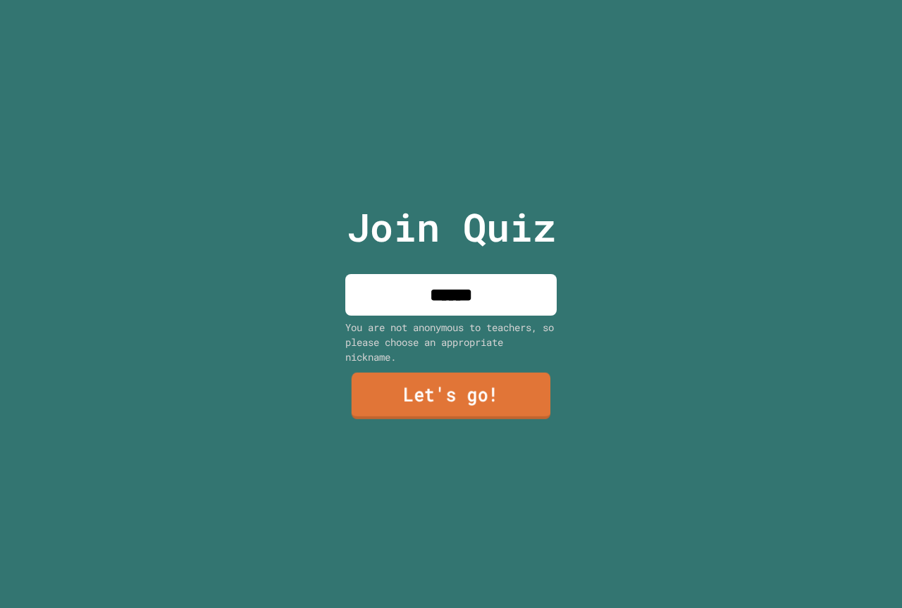
type input "******"
click at [442, 404] on link "Let's go!" at bounding box center [451, 397] width 213 height 47
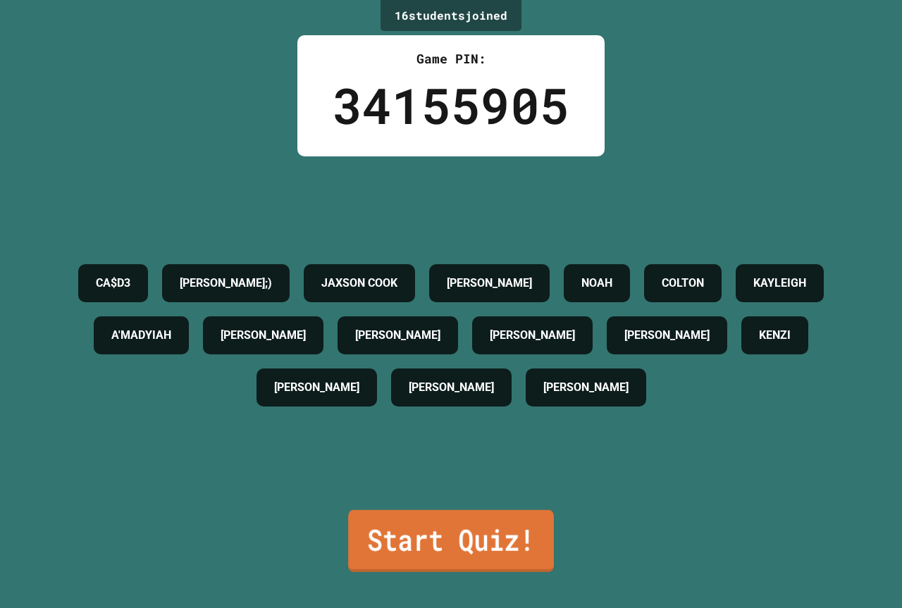
click at [412, 510] on link "Start Quiz!" at bounding box center [451, 541] width 206 height 62
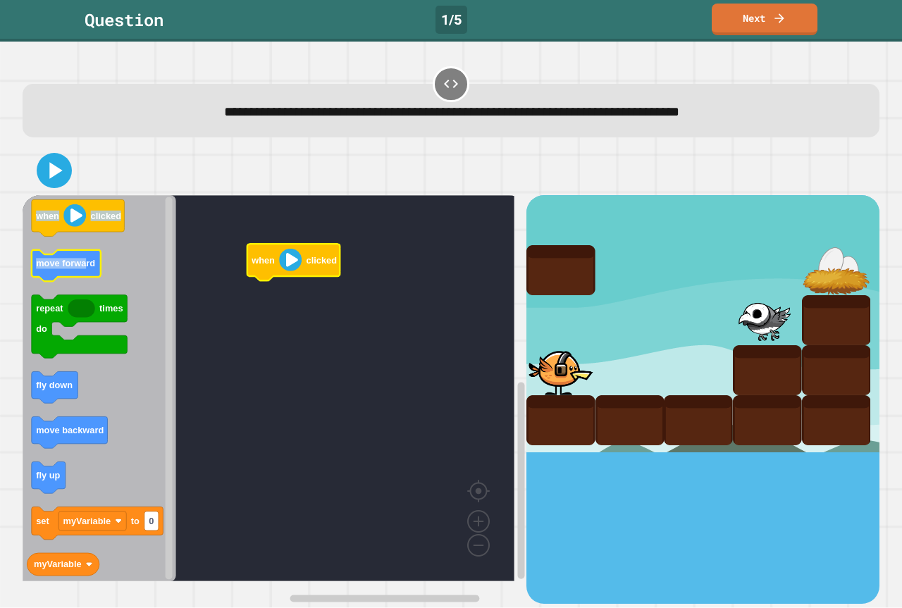
click at [86, 263] on div "when clicked when clicked move forward repeat times do fly down move backward f…" at bounding box center [451, 375] width 866 height 467
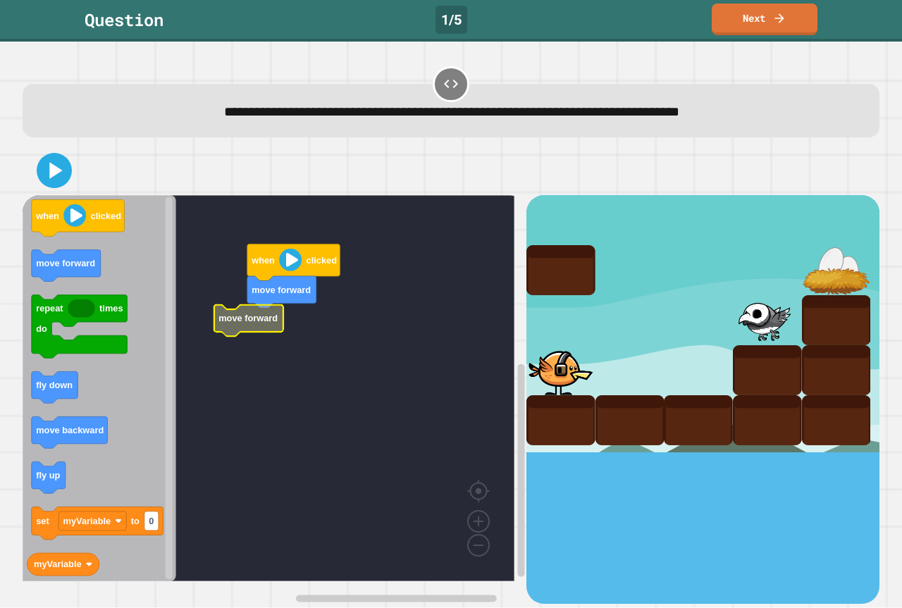
click at [246, 324] on g "when clicked move forward move forward" at bounding box center [279, 388] width 512 height 386
click at [71, 454] on icon "Blockly Workspace" at bounding box center [100, 388] width 154 height 386
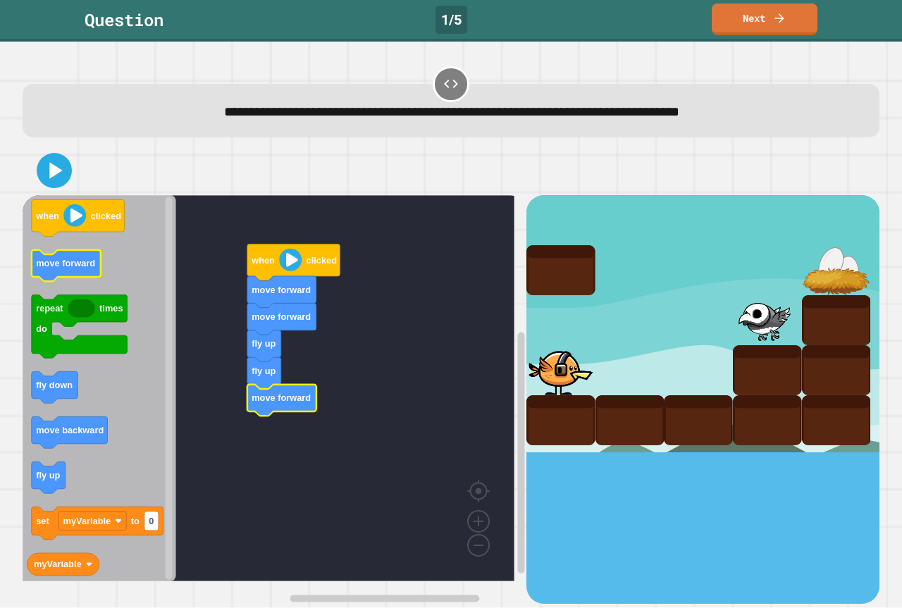
click at [60, 251] on icon "when clicked move forward repeat times do fly down move backward fly up set myV…" at bounding box center [100, 388] width 154 height 386
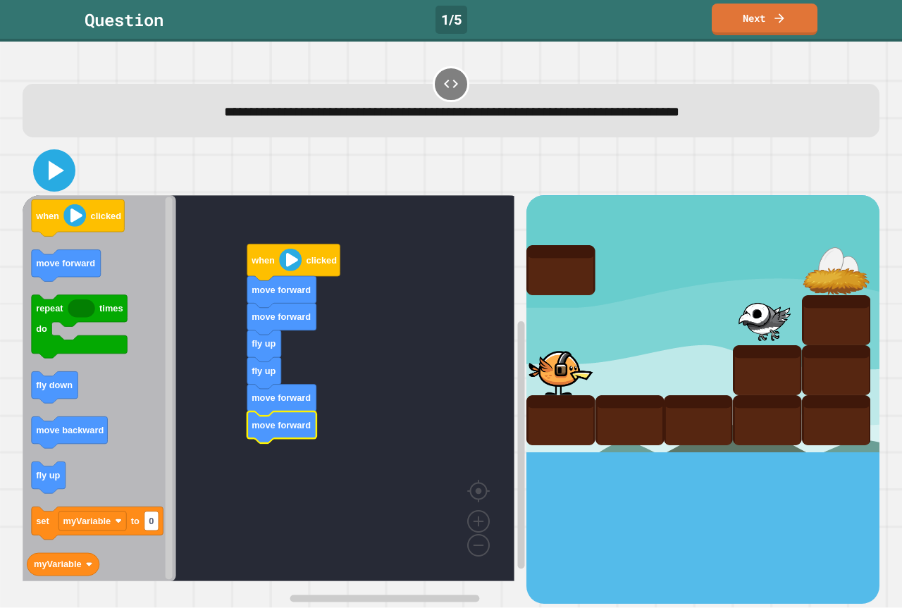
click at [54, 169] on icon at bounding box center [57, 171] width 16 height 20
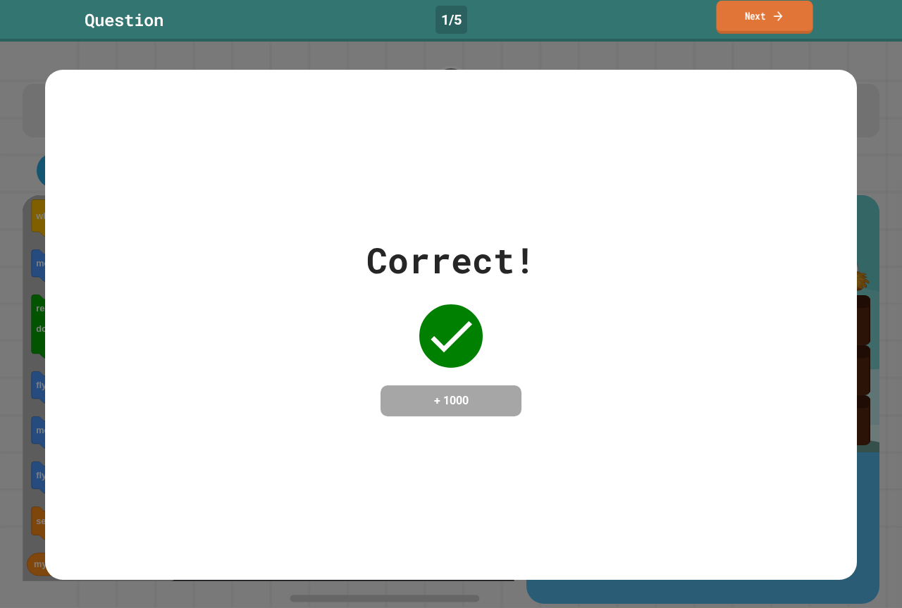
click at [775, 6] on link "Next" at bounding box center [764, 17] width 97 height 33
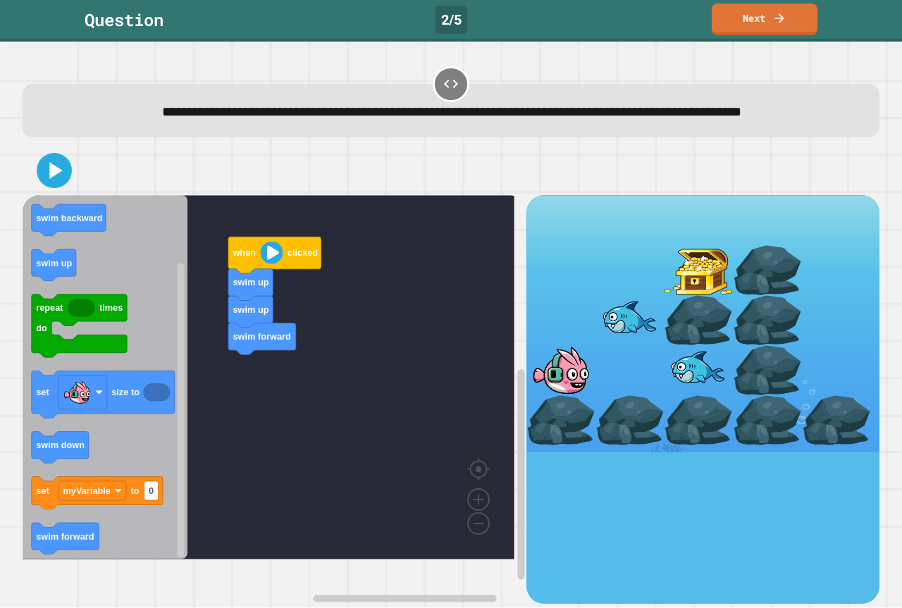
click at [229, 429] on div "when clicked swim up swim up swim forward when clicked myVariable swim backward…" at bounding box center [275, 399] width 504 height 408
click at [56, 187] on icon at bounding box center [54, 171] width 34 height 34
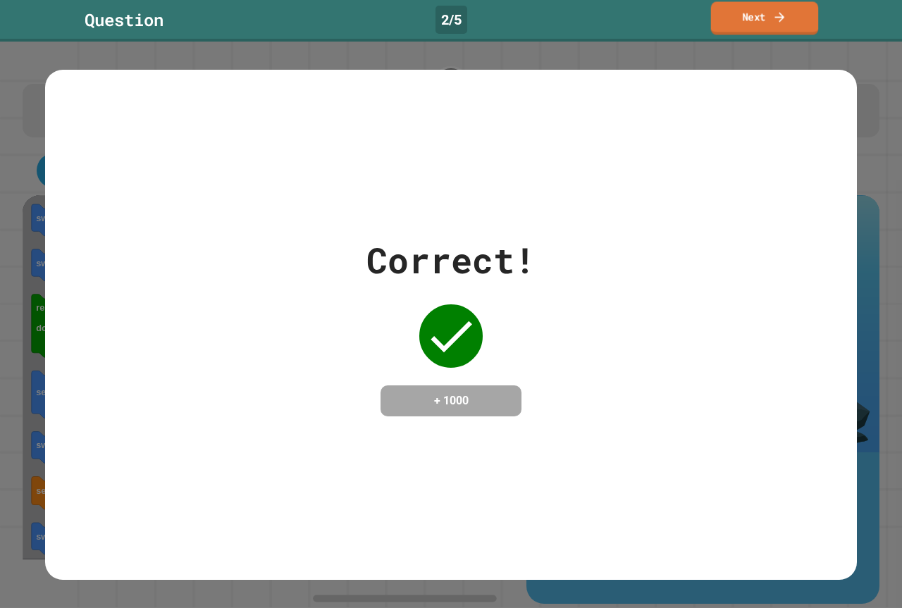
click at [735, 18] on link "Next" at bounding box center [765, 17] width 108 height 33
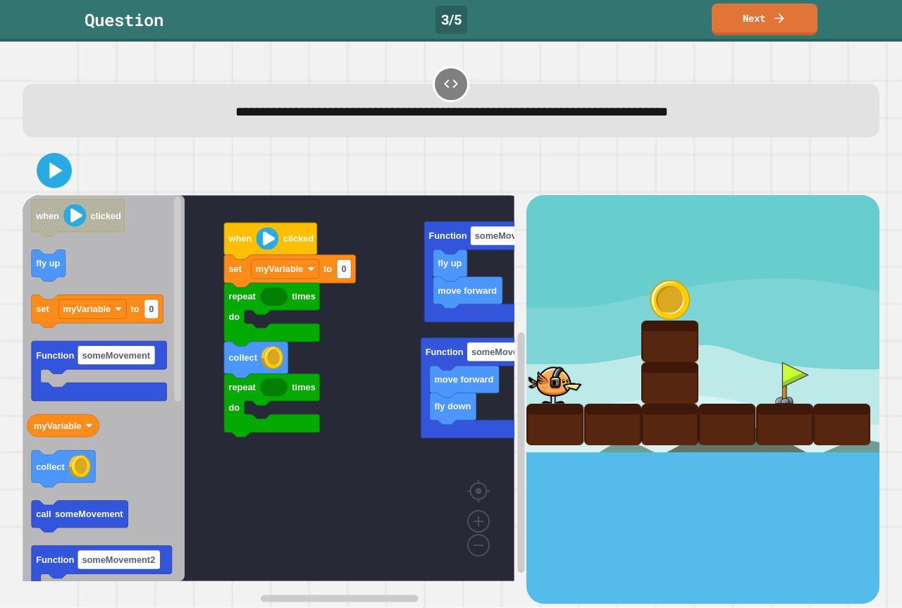
click at [39, 242] on icon "when clicked fly up set myVariable to 0 Function someMovement myVariable collec…" at bounding box center [104, 388] width 162 height 386
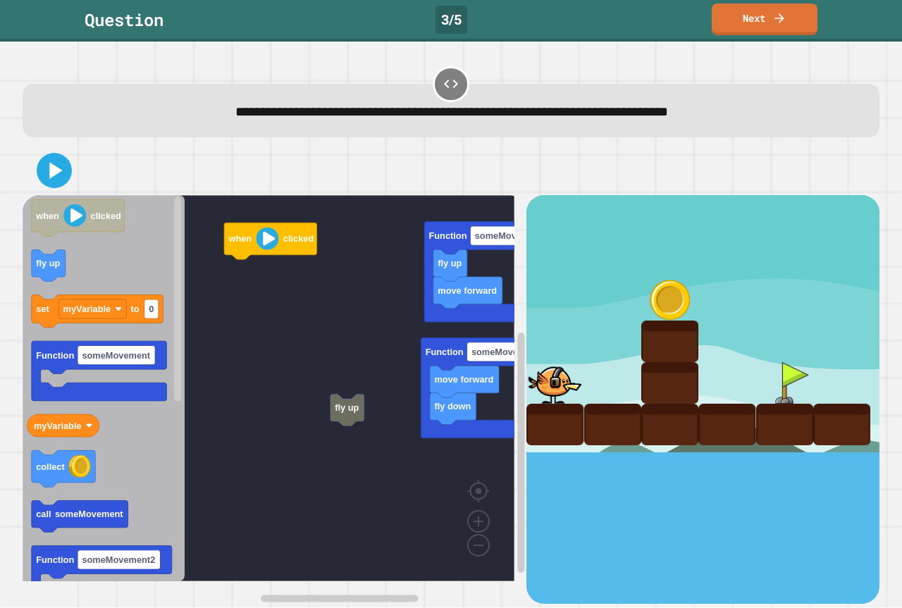
click at [288, 407] on rect "Blockly Workspace" at bounding box center [269, 388] width 492 height 386
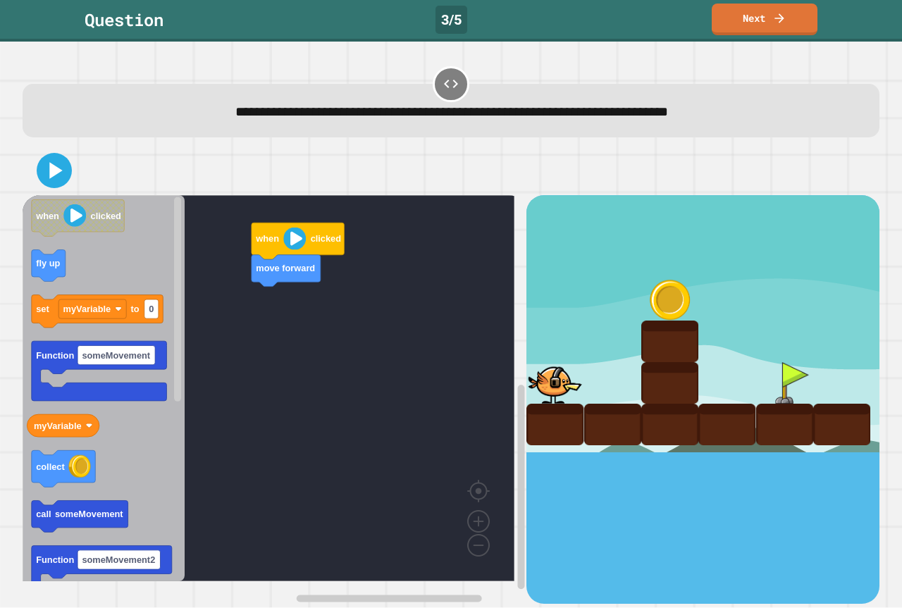
click at [191, 296] on div "when clicked move forward when clicked fly up set myVariable to 0 Function some…" at bounding box center [275, 399] width 504 height 408
click at [35, 257] on icon "when clicked fly up set myVariable to 0 Function someMovement myVariable collec…" at bounding box center [104, 388] width 162 height 386
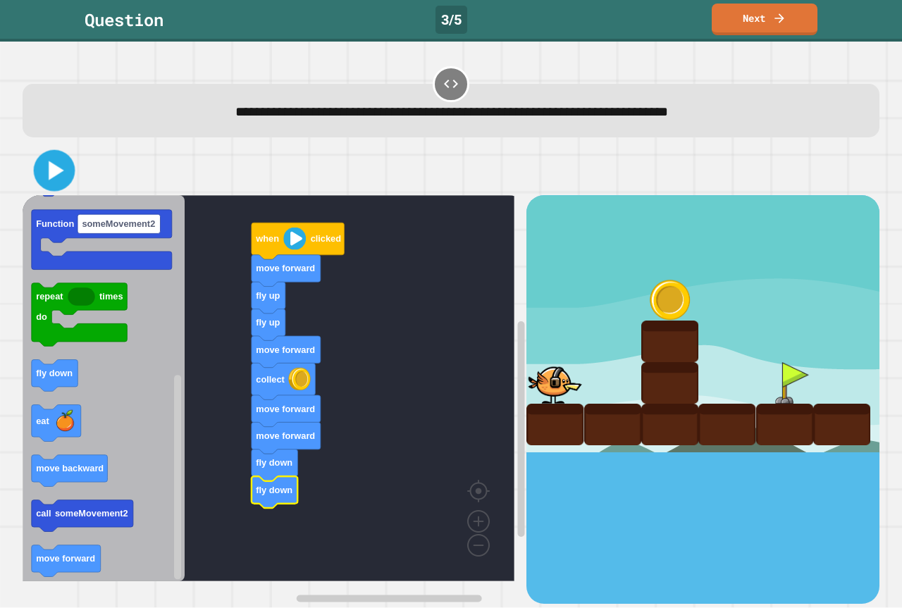
click at [61, 166] on icon at bounding box center [54, 170] width 33 height 33
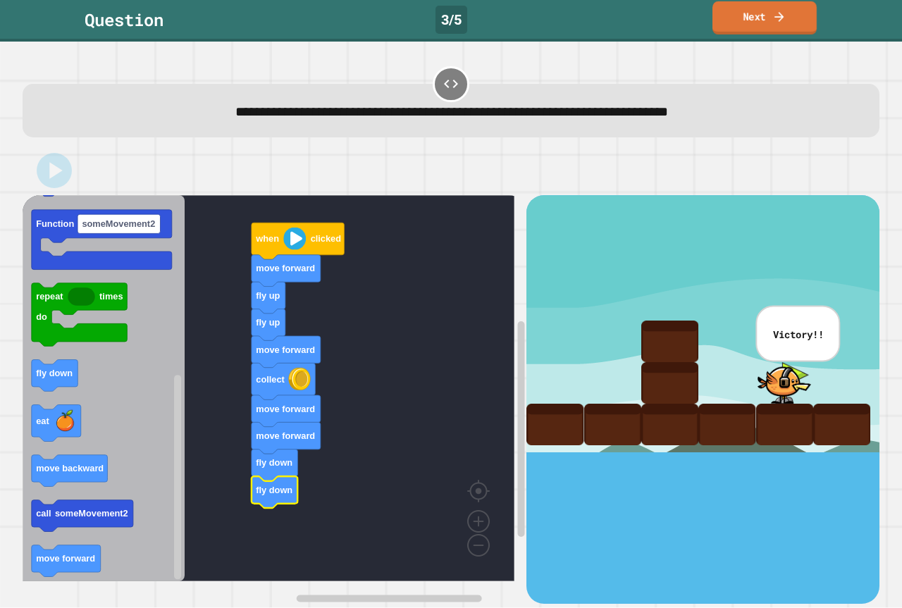
click at [775, 21] on icon at bounding box center [780, 16] width 14 height 15
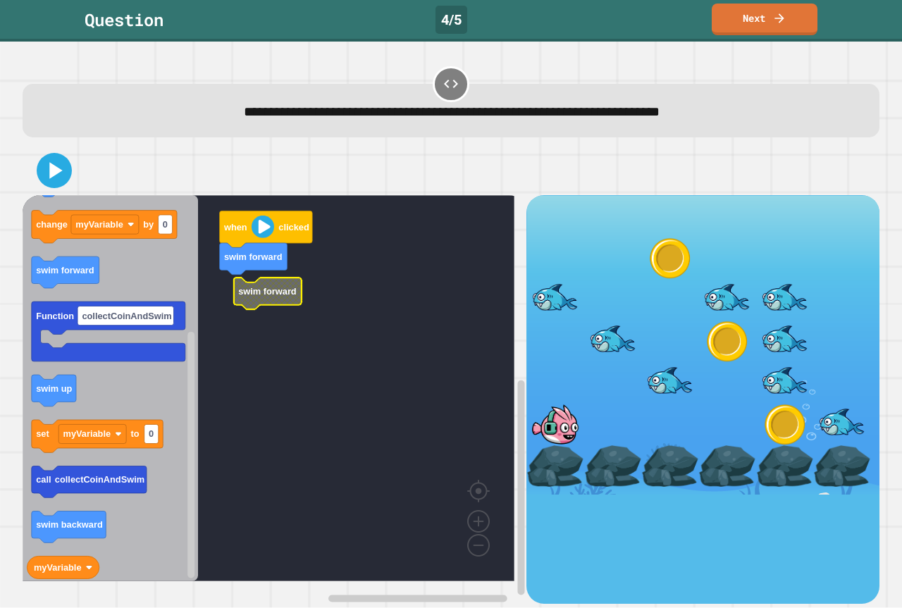
click at [245, 300] on g "when clicked swim forward swim forward" at bounding box center [279, 388] width 512 height 386
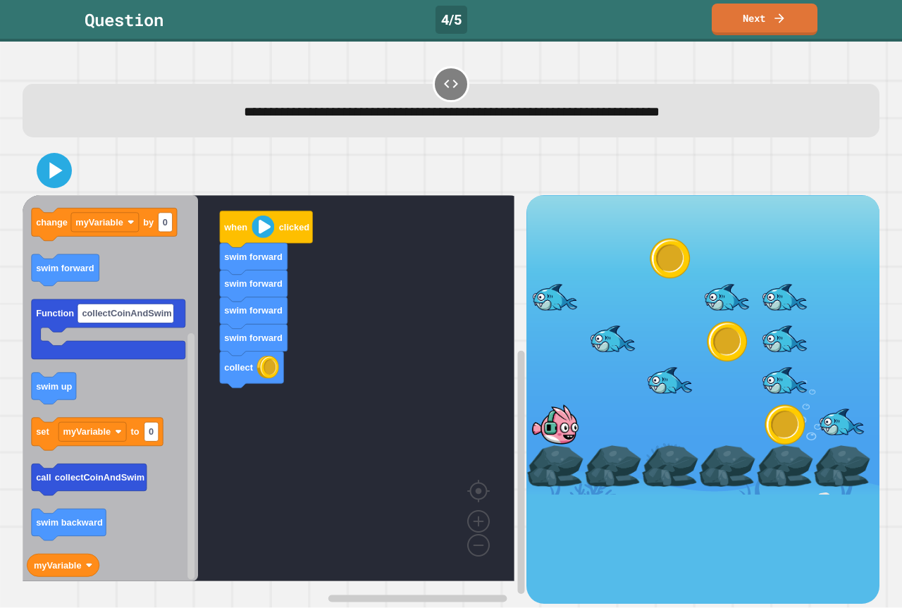
click at [208, 424] on div "when clicked swim forward swim forward swim forward swim forward collect when c…" at bounding box center [275, 399] width 504 height 408
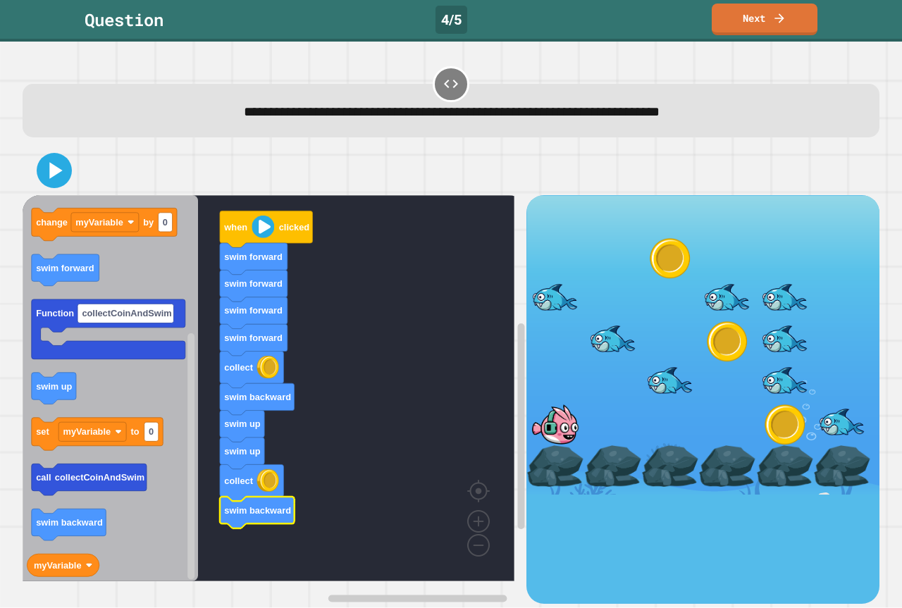
click at [60, 405] on icon "Blockly Workspace" at bounding box center [111, 388] width 176 height 386
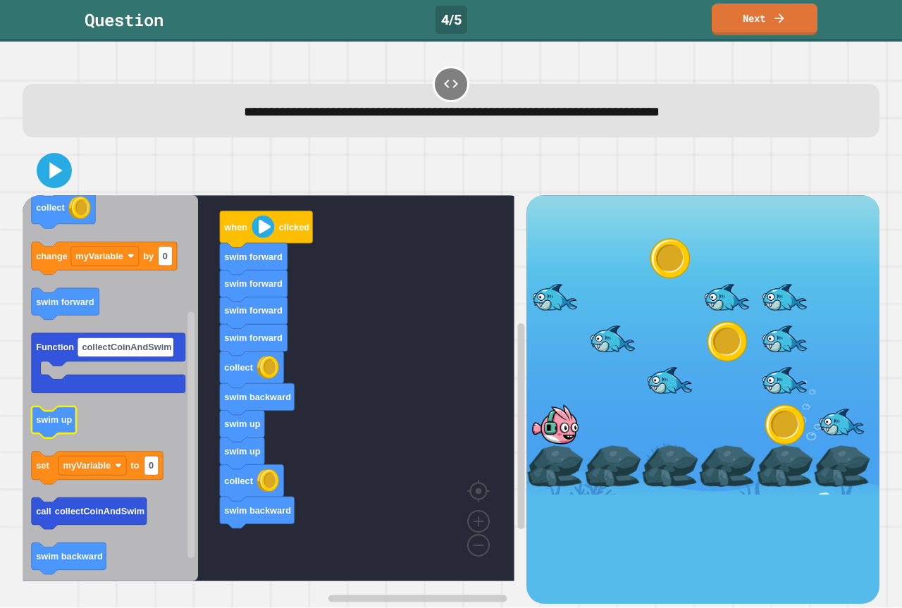
click at [59, 421] on icon "Blockly Workspace" at bounding box center [111, 388] width 176 height 386
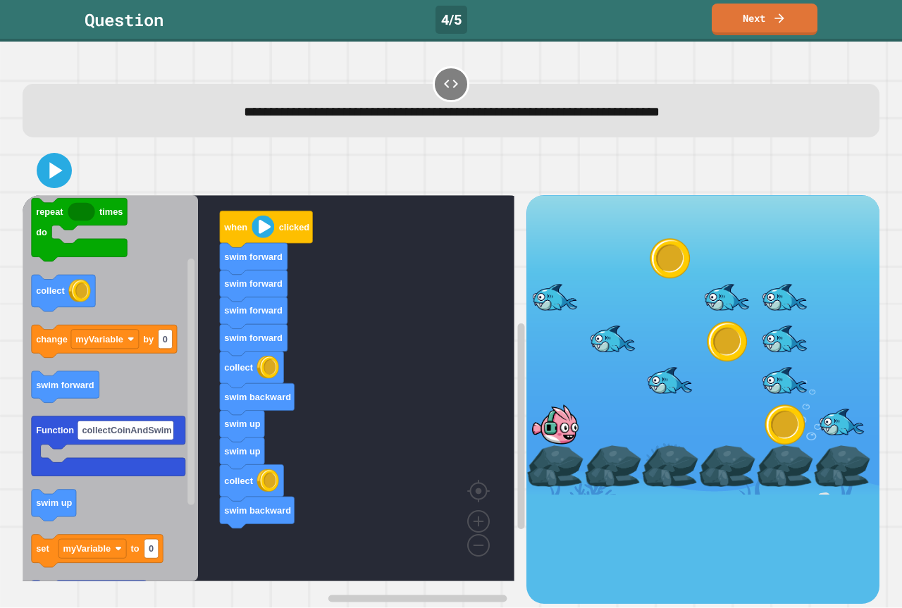
click at [113, 503] on icon "when clicked swim down repeat times do collect change myVariable by 0 swim forw…" at bounding box center [111, 388] width 176 height 386
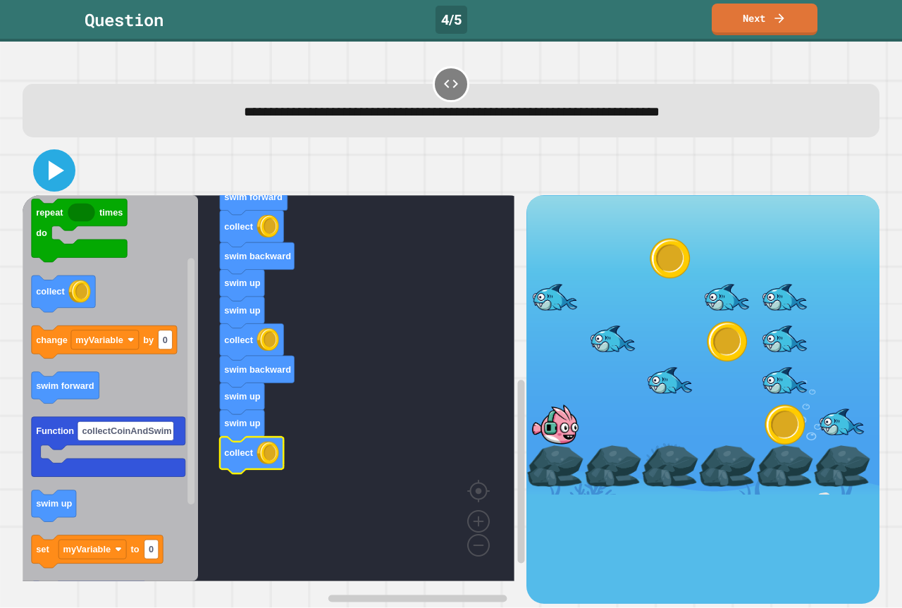
drag, startPoint x: 55, startPoint y: 175, endPoint x: 32, endPoint y: 159, distance: 27.4
click at [55, 174] on icon at bounding box center [57, 171] width 16 height 20
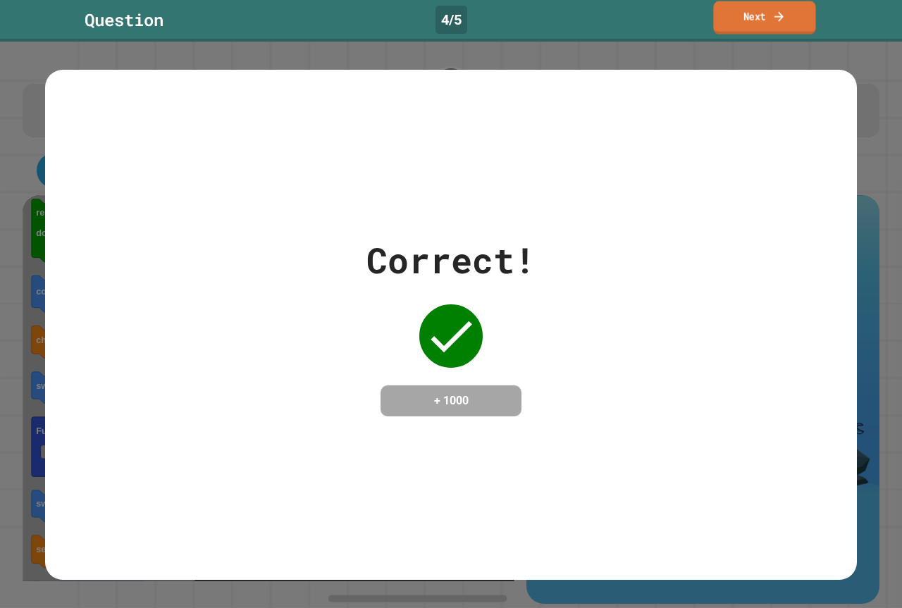
click at [729, 18] on link "Next" at bounding box center [764, 17] width 102 height 33
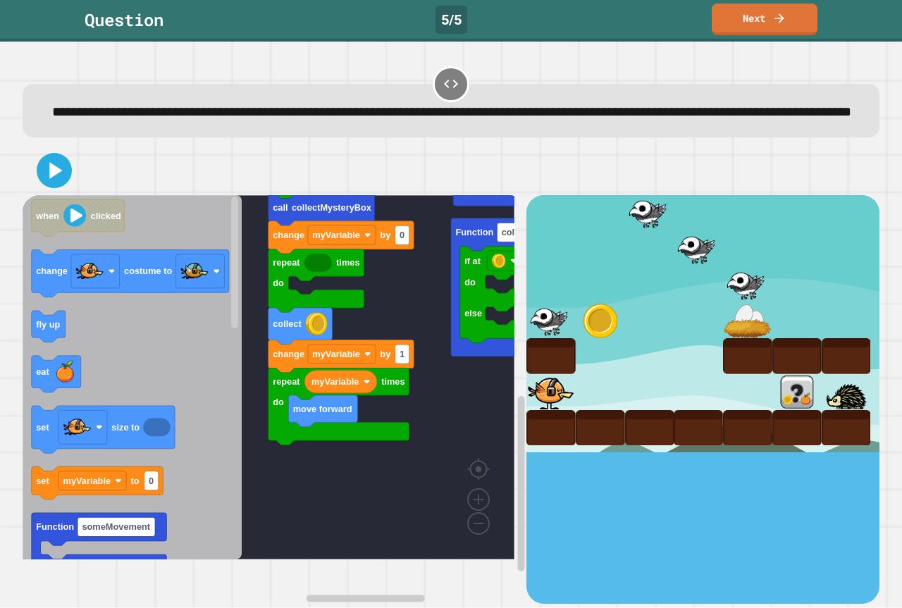
click at [73, 342] on icon "Blockly Workspace" at bounding box center [132, 377] width 219 height 364
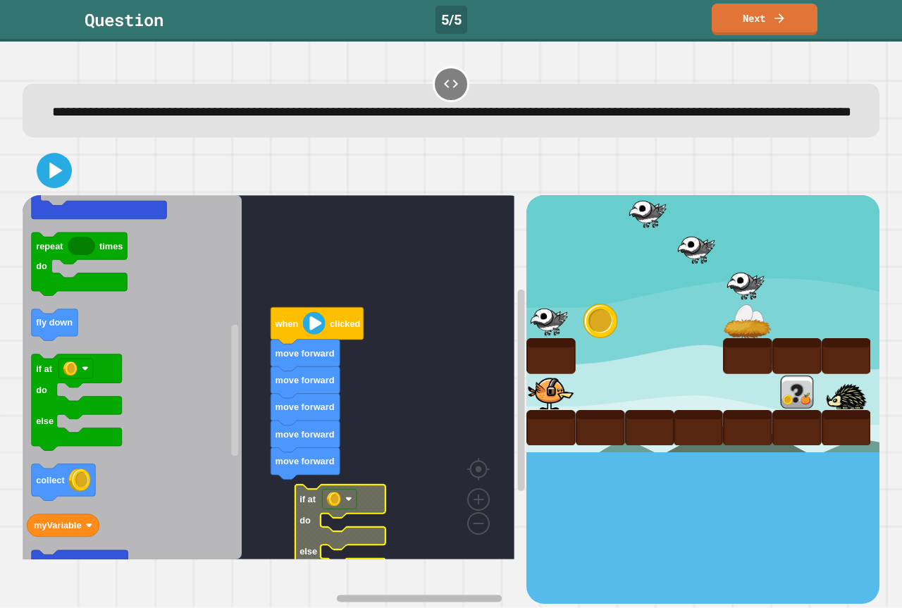
click at [305, 558] on div "when clicked move forward move forward move forward move forward move forward i…" at bounding box center [275, 399] width 504 height 408
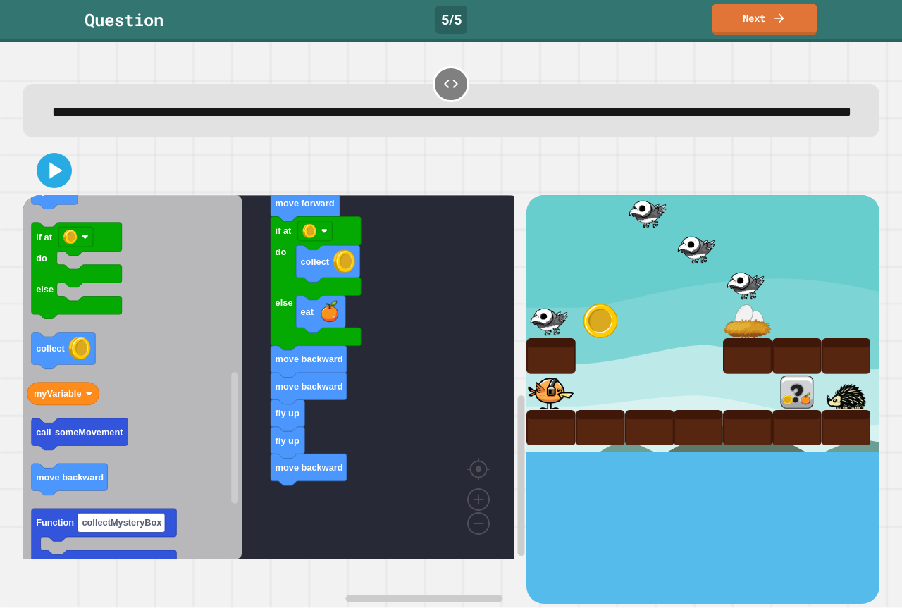
click at [218, 529] on icon "when clicked change costume to fly up eat set size to set myVariable to 0 Funct…" at bounding box center [132, 377] width 219 height 364
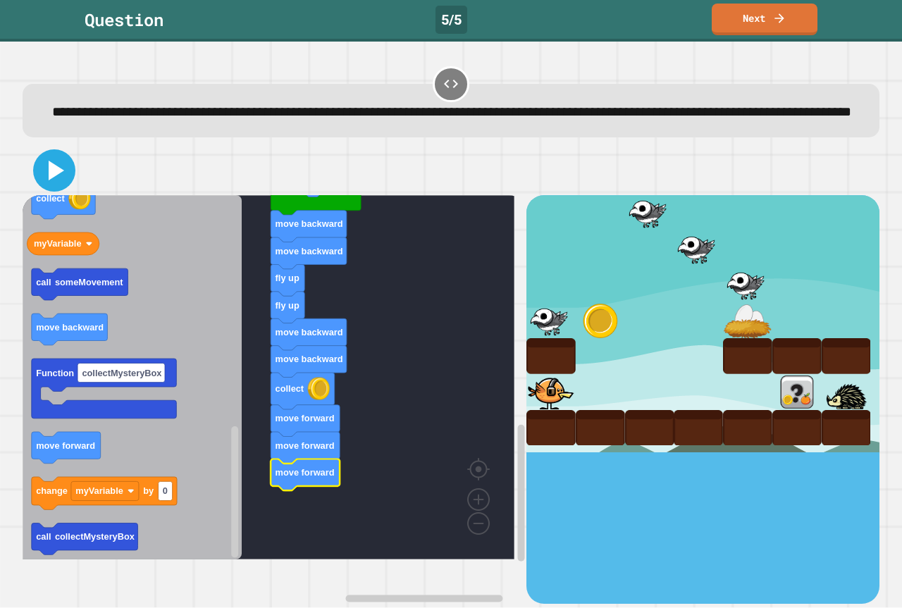
click at [69, 187] on icon at bounding box center [54, 171] width 34 height 34
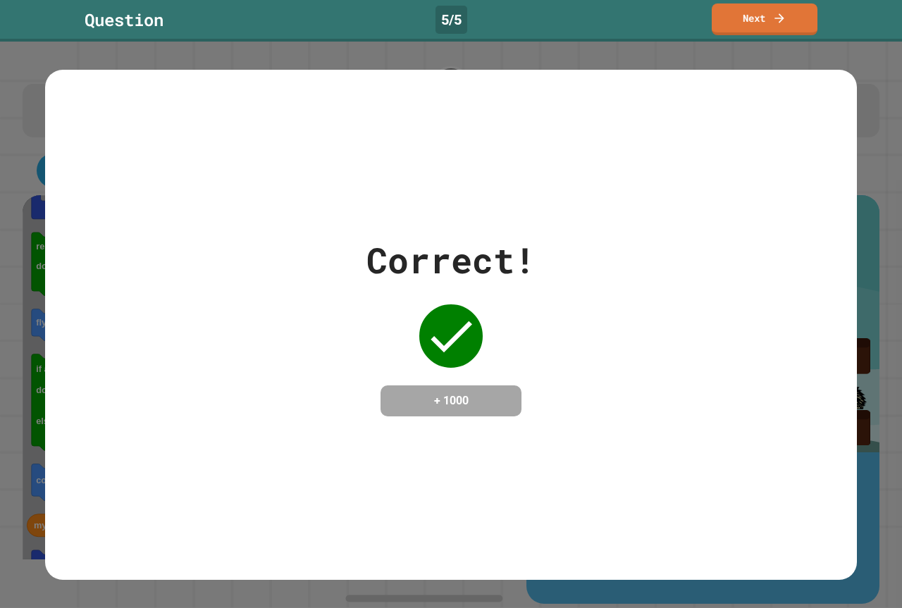
click at [782, 7] on link "Next" at bounding box center [765, 20] width 106 height 32
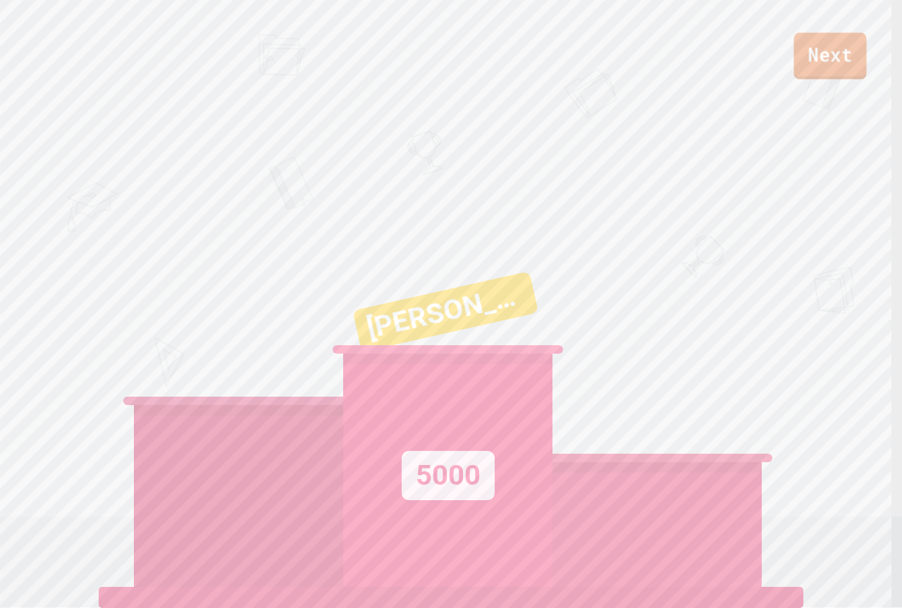
click at [821, 55] on link "Next" at bounding box center [830, 55] width 73 height 47
